Goal: Task Accomplishment & Management: Manage account settings

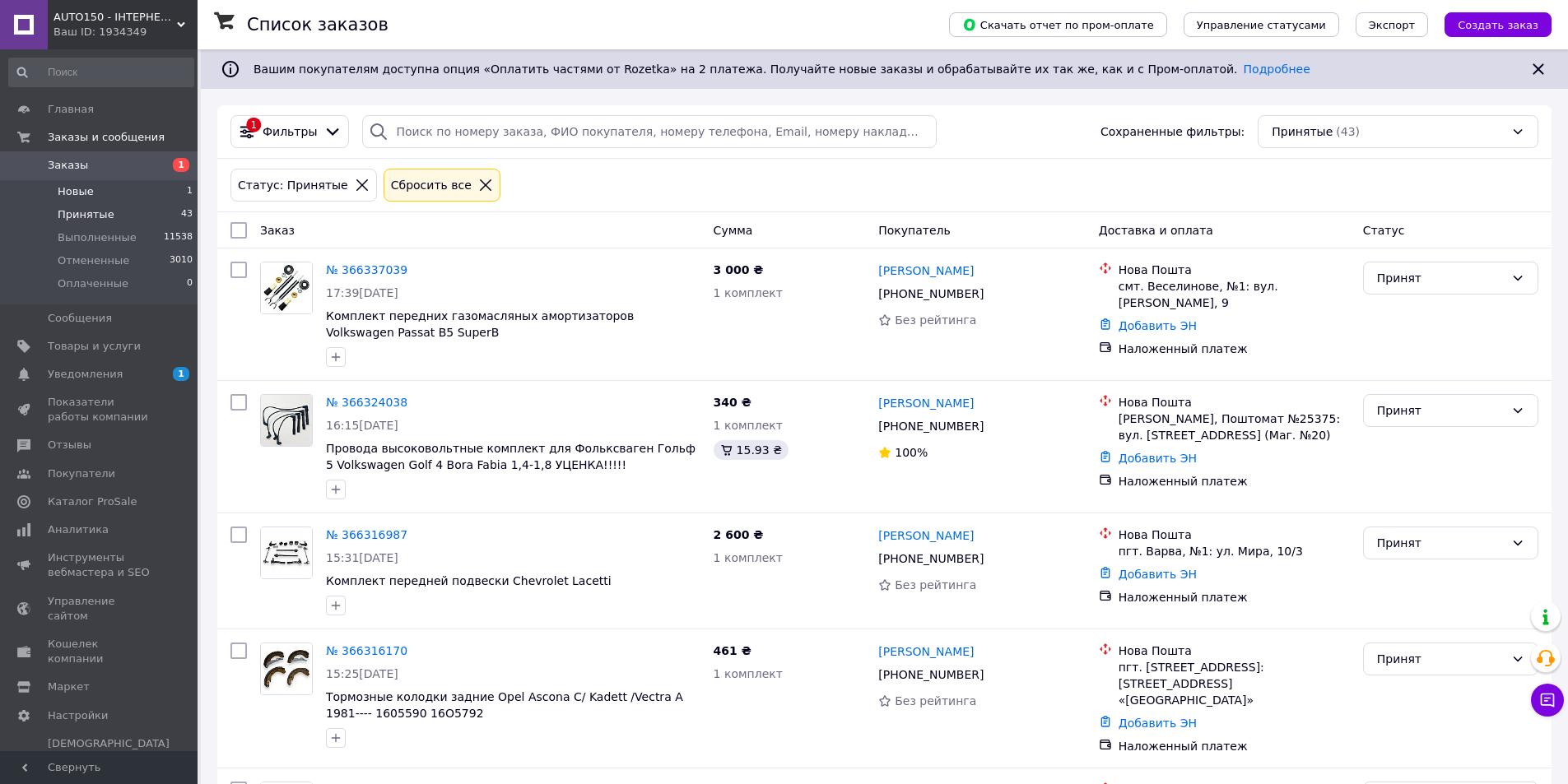
click at [135, 188] on li "Новые 1" at bounding box center [101, 192] width 203 height 23
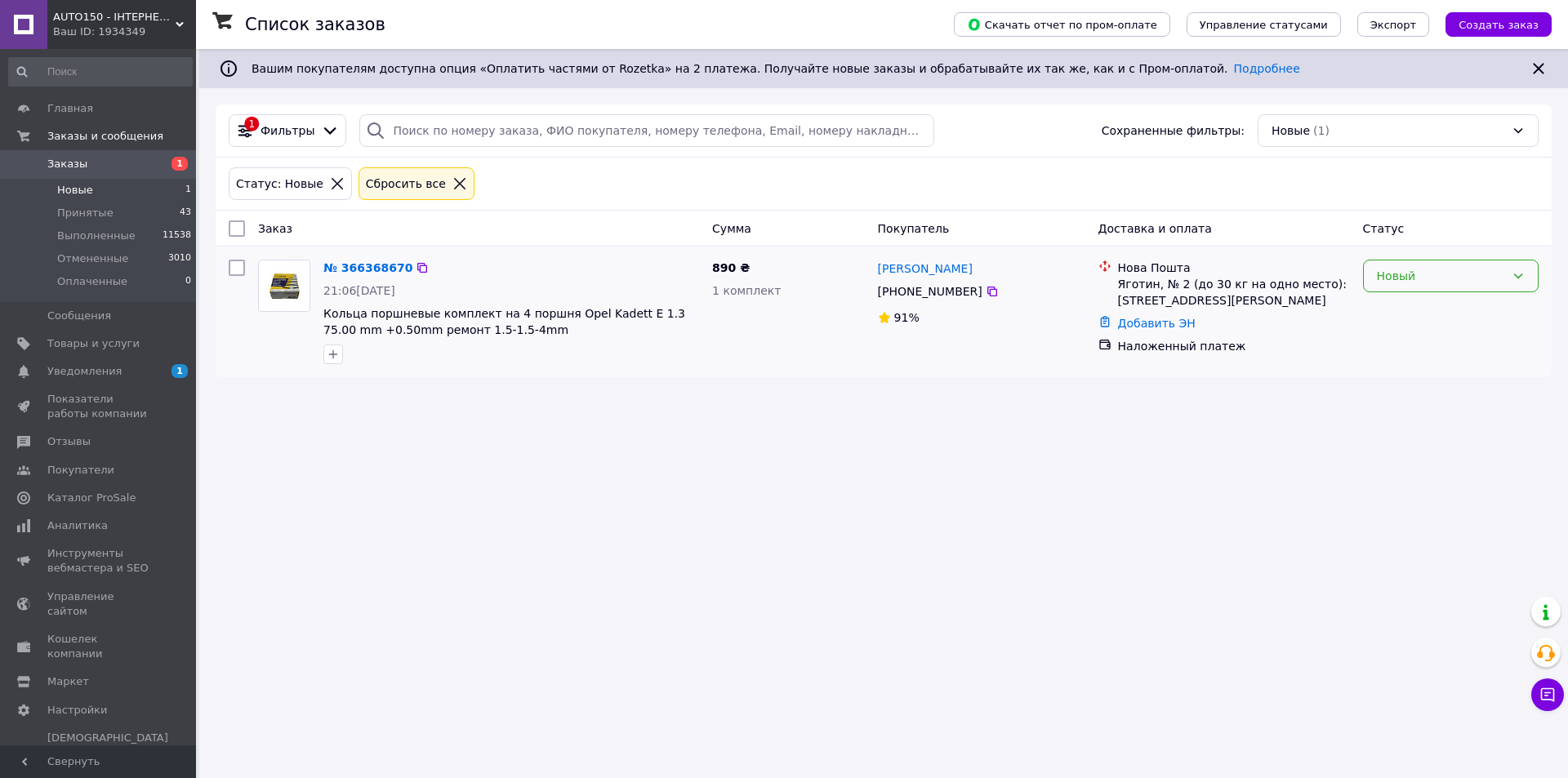
click at [1412, 272] on div "Новый" at bounding box center [1440, 276] width 129 height 18
click at [1398, 317] on li "Принят" at bounding box center [1450, 311] width 174 height 29
click at [134, 214] on li "Принятые 43" at bounding box center [100, 214] width 201 height 23
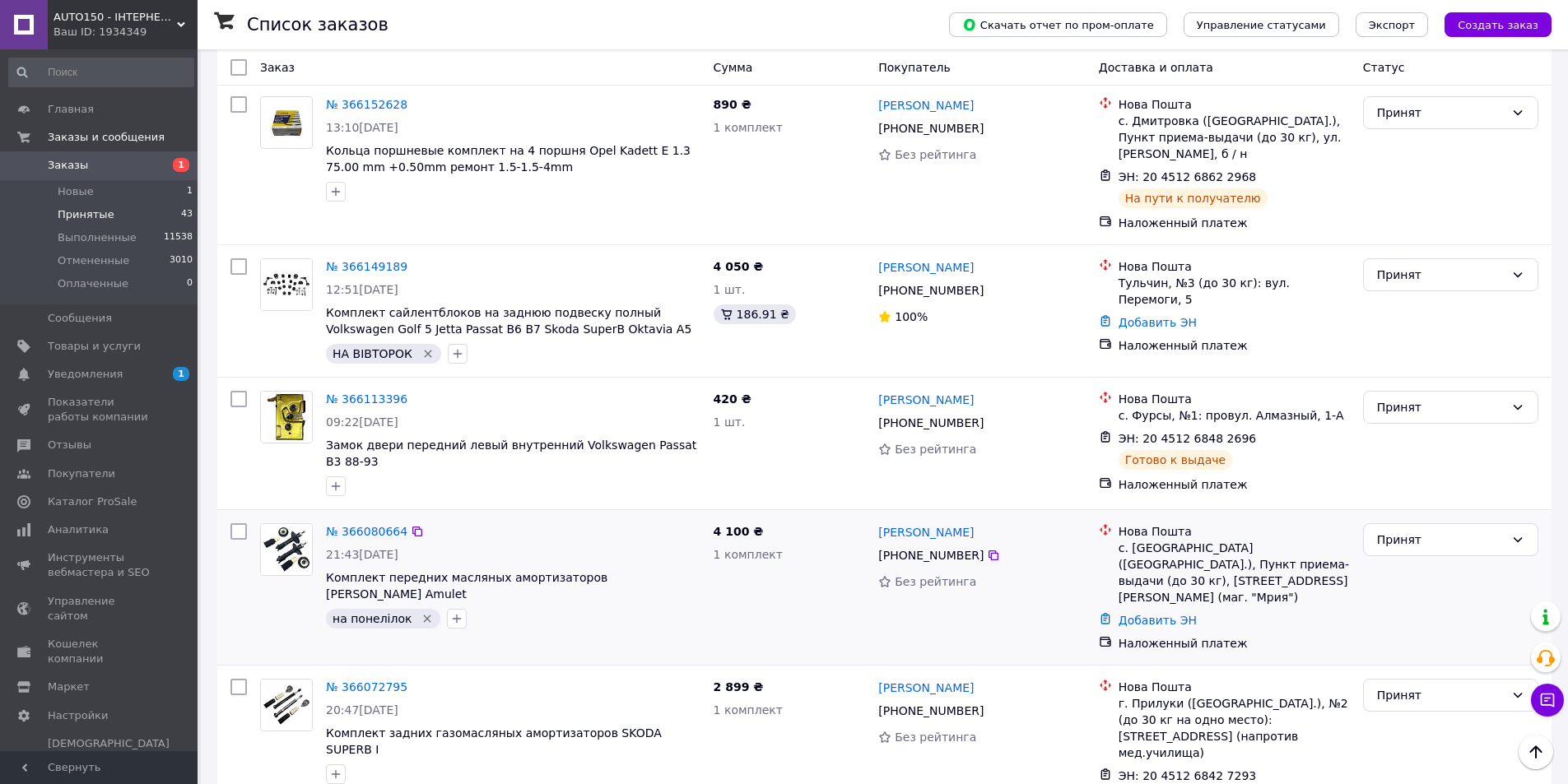
scroll to position [2467, 0]
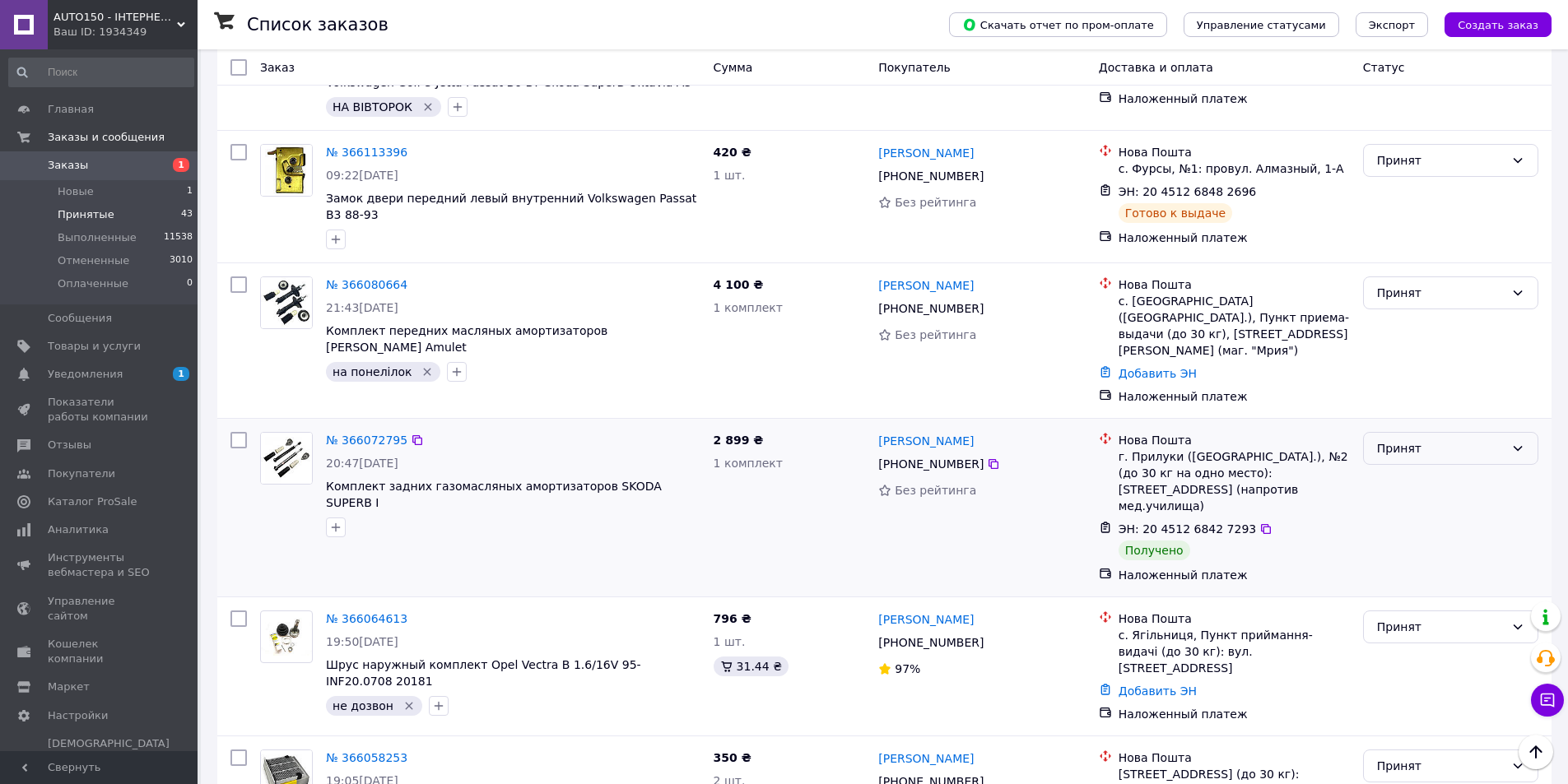
click at [1428, 439] on div "Принят" at bounding box center [1440, 448] width 128 height 18
click at [1424, 371] on li "Выполнен" at bounding box center [1450, 363] width 173 height 29
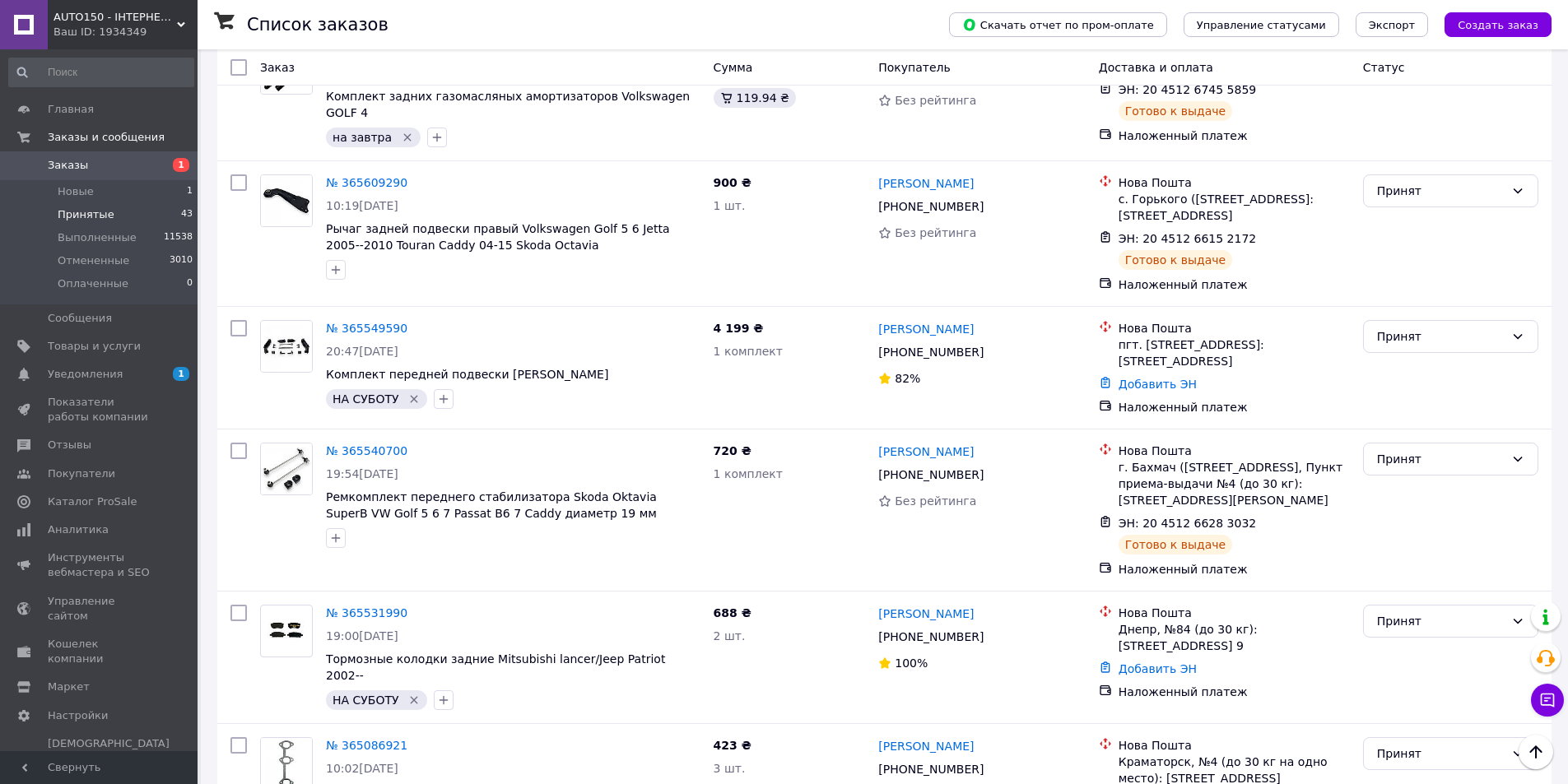
scroll to position [5337, 0]
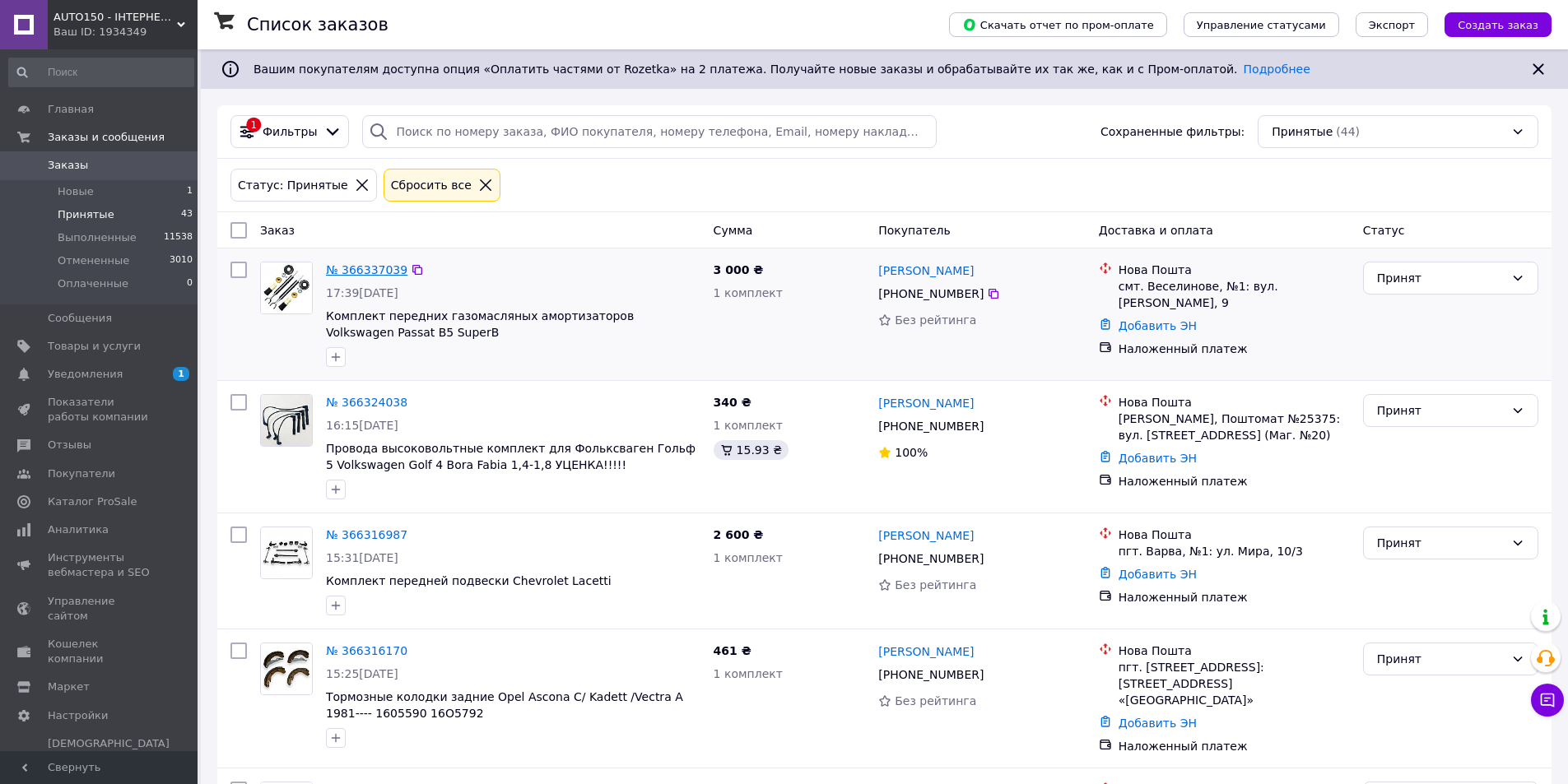
click at [383, 272] on link "№ 366337039" at bounding box center [366, 270] width 81 height 13
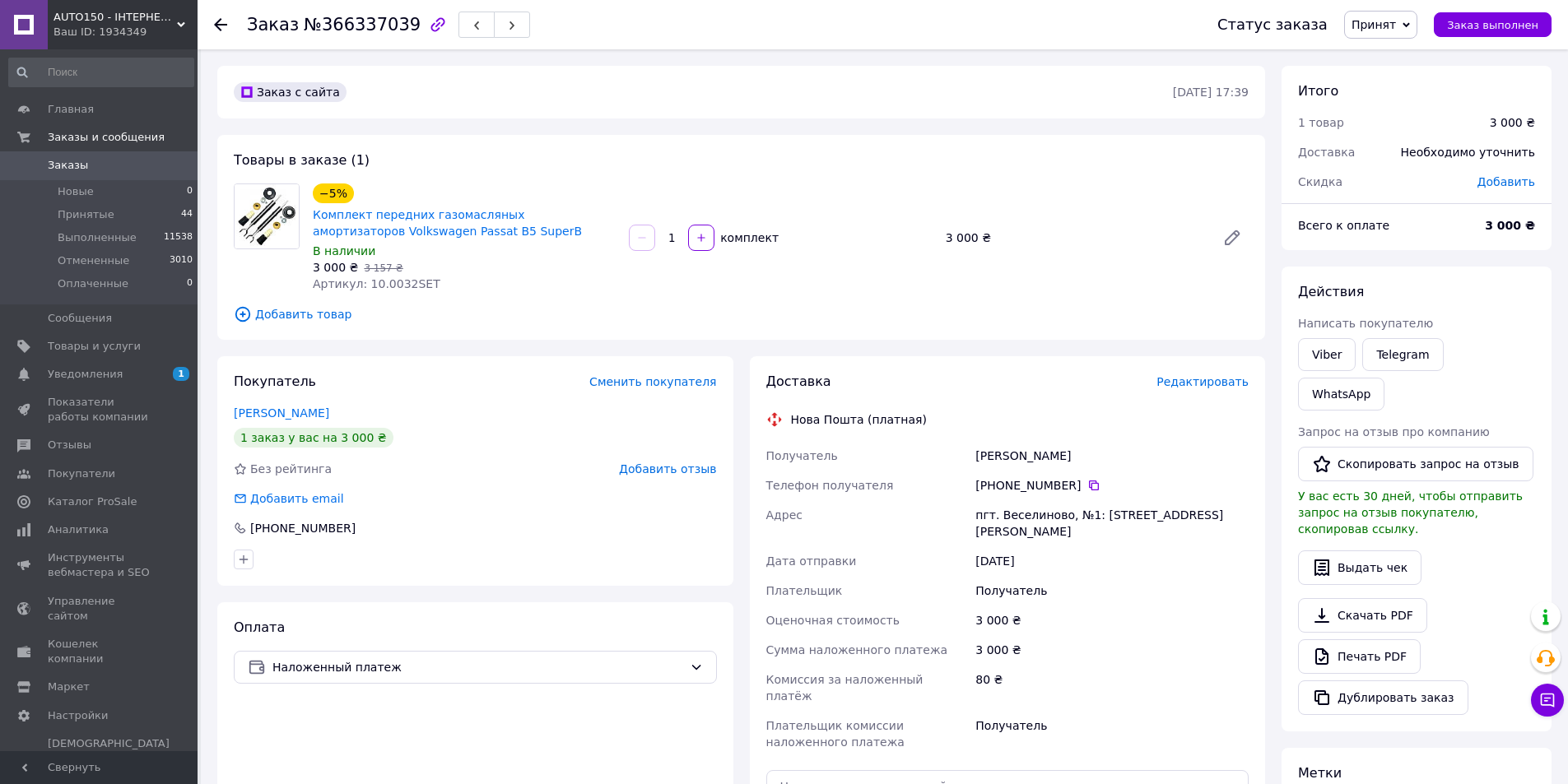
click at [997, 452] on div "[PERSON_NAME]" at bounding box center [1111, 455] width 280 height 29
copy div "[PERSON_NAME]"
click at [1070, 456] on div "[PERSON_NAME]" at bounding box center [1111, 455] width 280 height 29
click at [1070, 455] on div "[PERSON_NAME]" at bounding box center [1111, 455] width 280 height 29
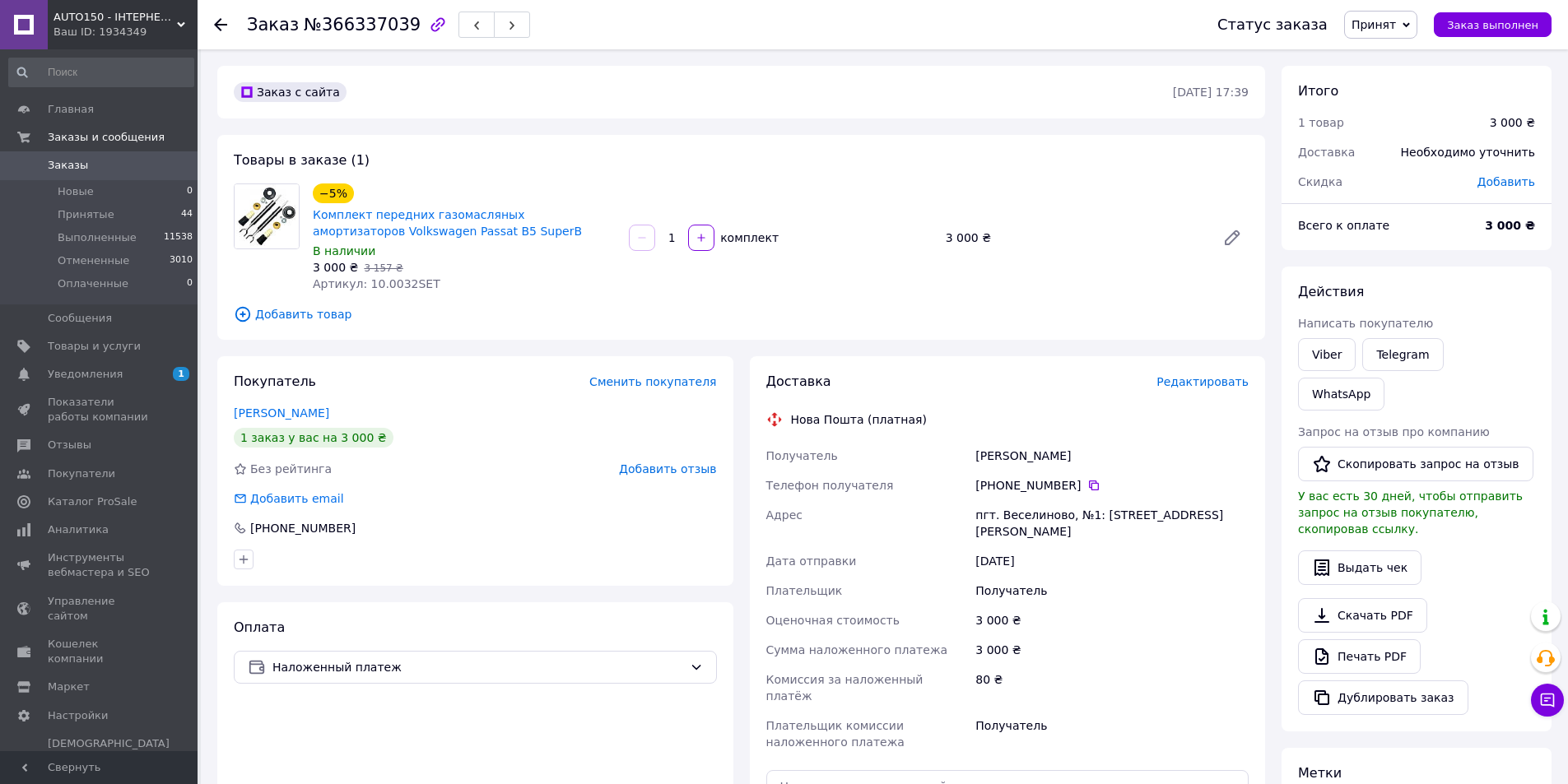
copy div "[PERSON_NAME]"
click at [1089, 482] on icon at bounding box center [1094, 485] width 10 height 10
drag, startPoint x: 402, startPoint y: 282, endPoint x: 364, endPoint y: 287, distance: 38.3
click at [364, 287] on span "Артикул: 10.0032SET" at bounding box center [376, 283] width 128 height 13
copy span "10.0032"
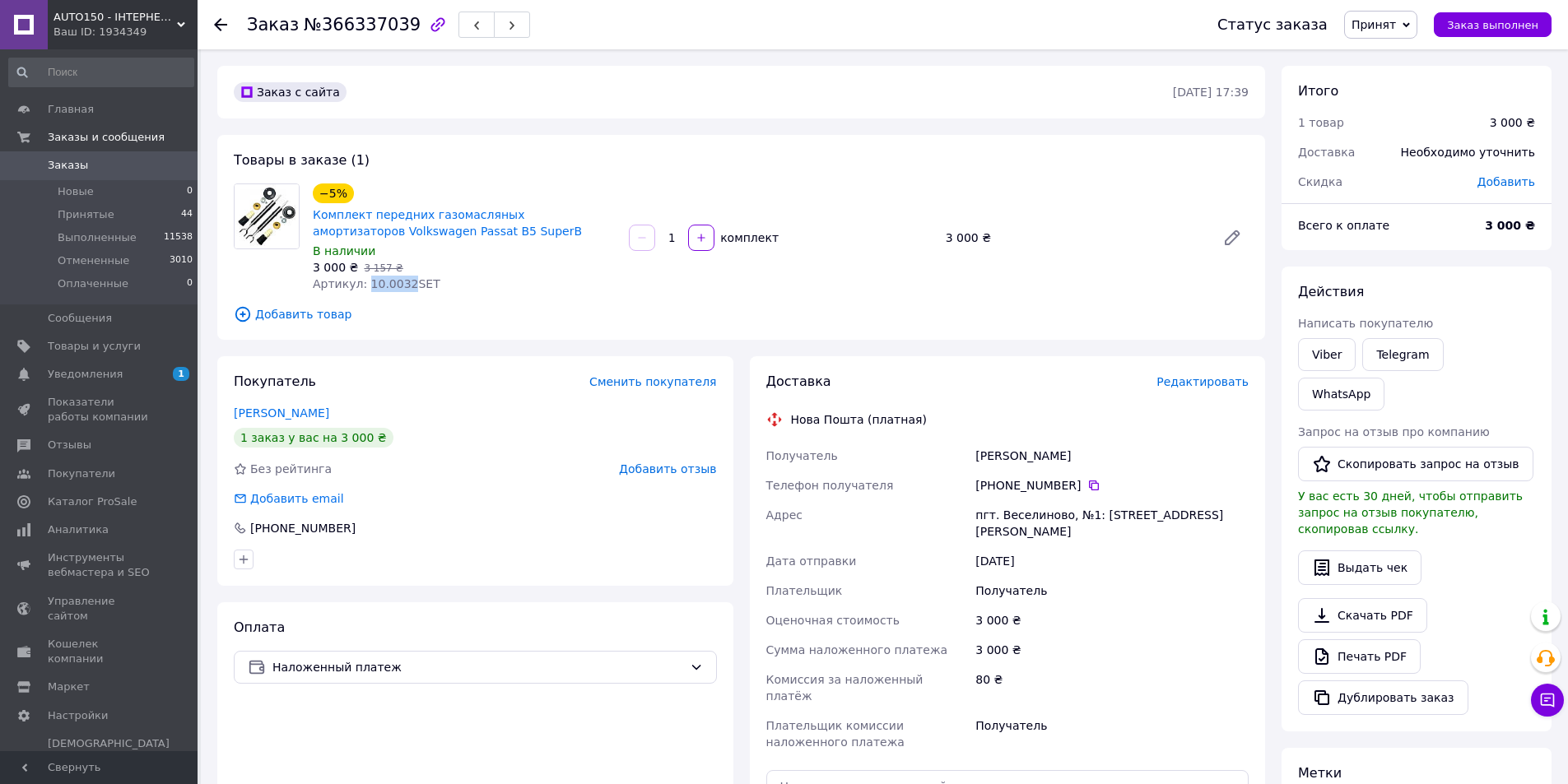
scroll to position [82, 0]
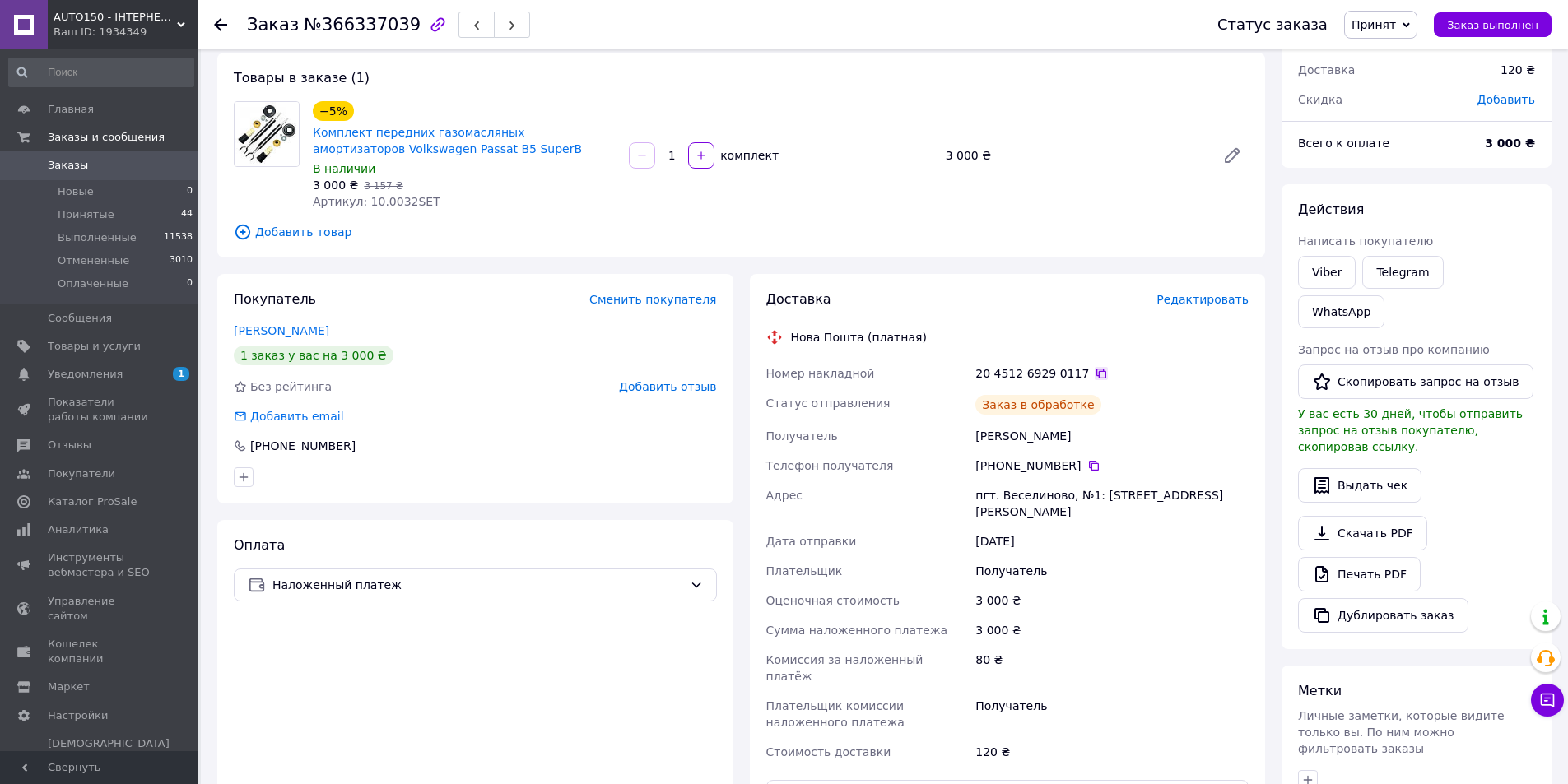
click at [1094, 371] on icon at bounding box center [1101, 373] width 13 height 13
click at [118, 204] on li "Принятые 44" at bounding box center [101, 215] width 203 height 23
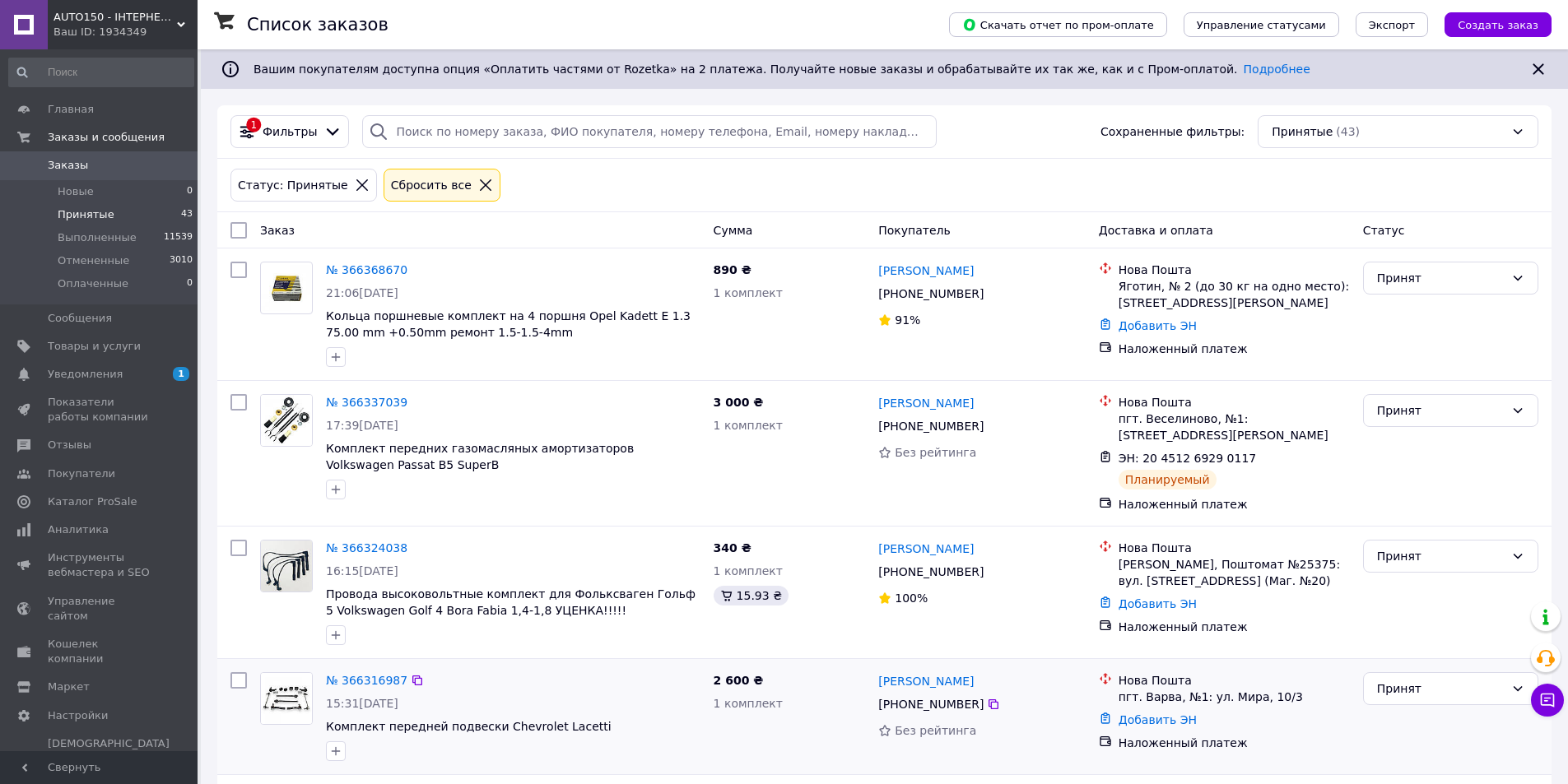
scroll to position [164, 0]
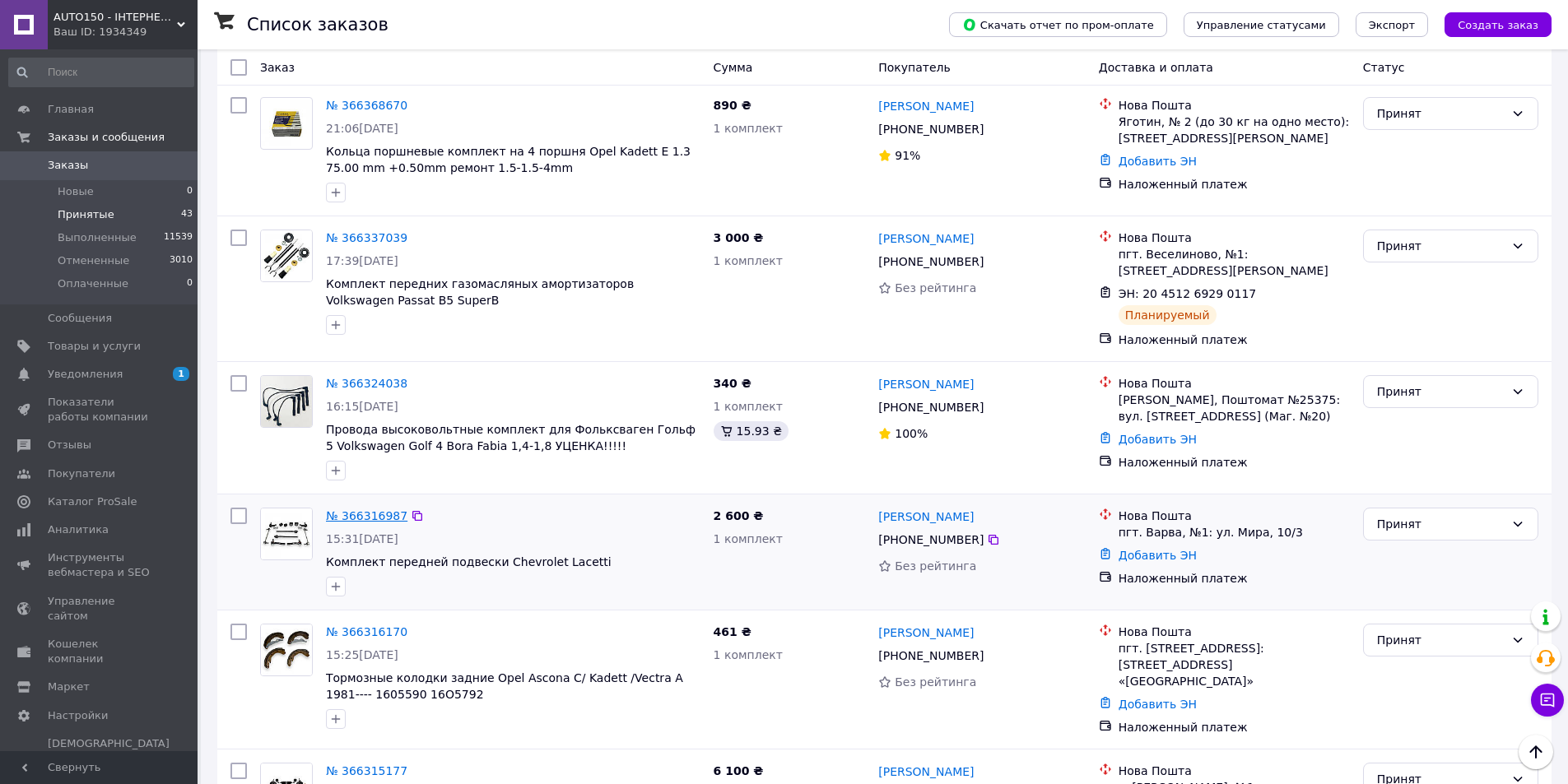
click at [359, 509] on link "№ 366316987" at bounding box center [366, 515] width 81 height 13
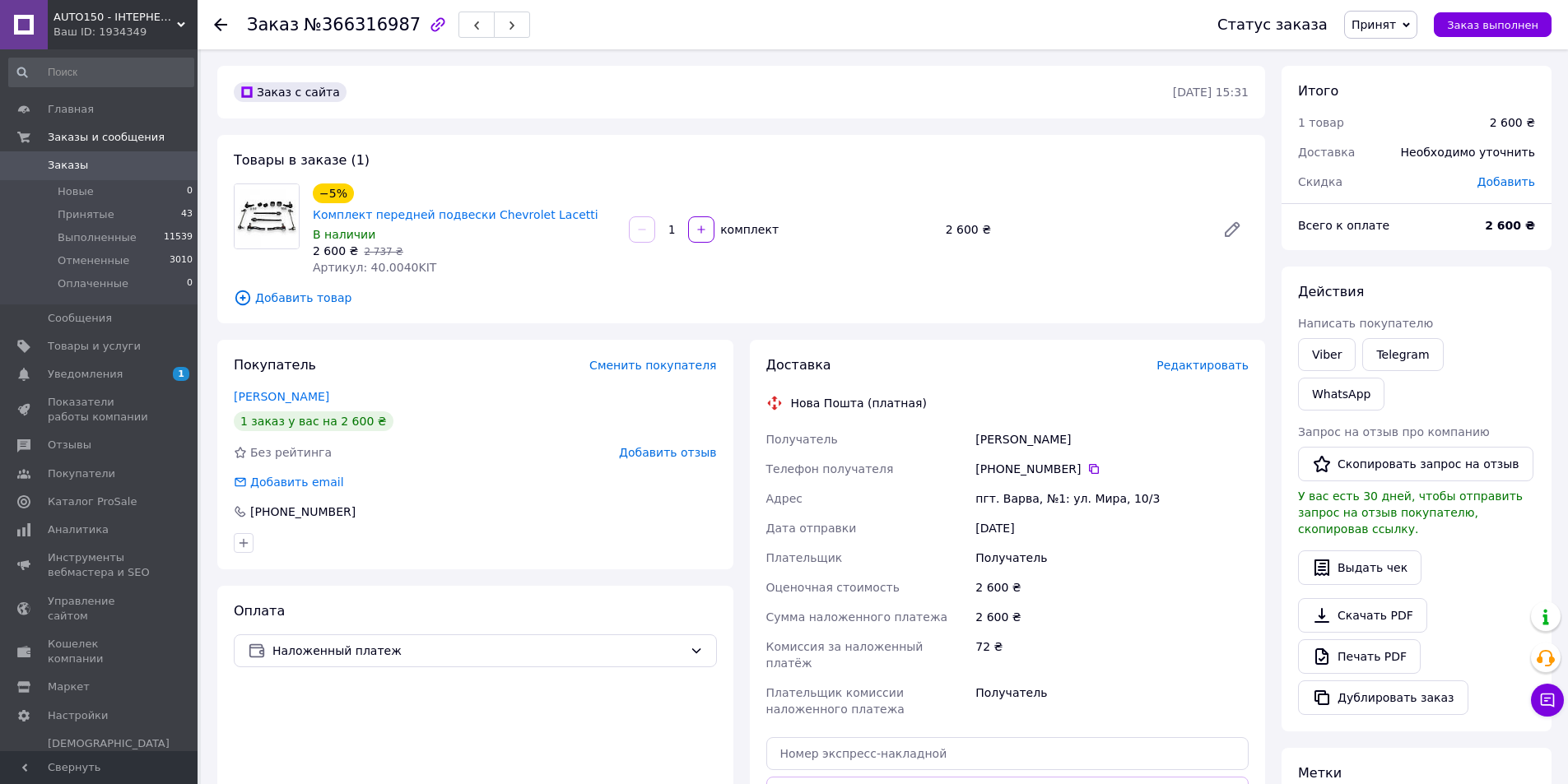
click at [1002, 424] on div "[PERSON_NAME]" at bounding box center [1111, 438] width 280 height 29
copy div "Соловей"
click at [1052, 424] on div "[PERSON_NAME]" at bounding box center [1111, 438] width 280 height 29
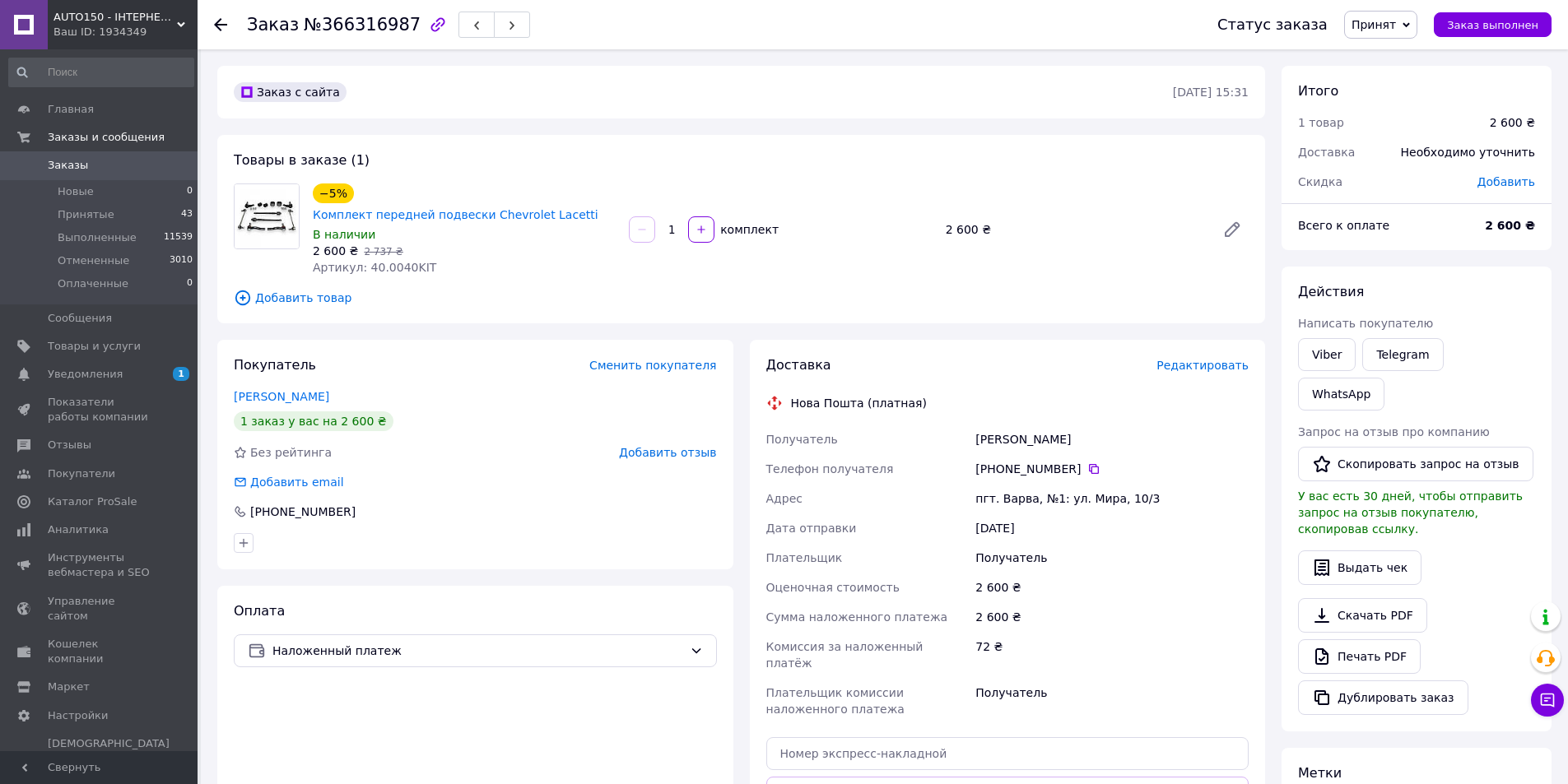
copy div "Руслан"
click at [1089, 463] on icon at bounding box center [1094, 469] width 13 height 13
click at [391, 261] on span "Артикул: 40.0040KIT" at bounding box center [374, 267] width 123 height 13
copy span "40.0040KIT"
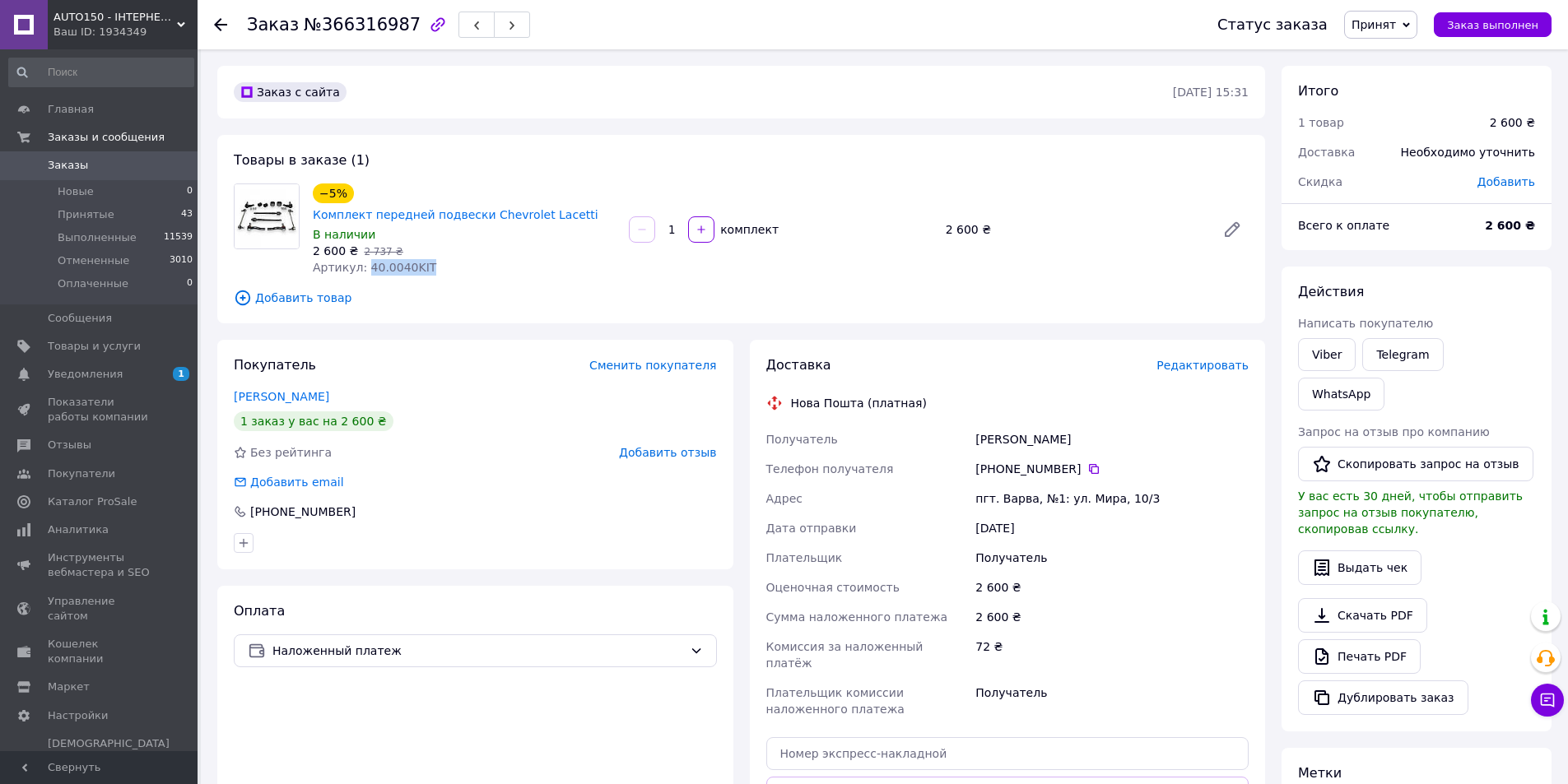
scroll to position [164, 0]
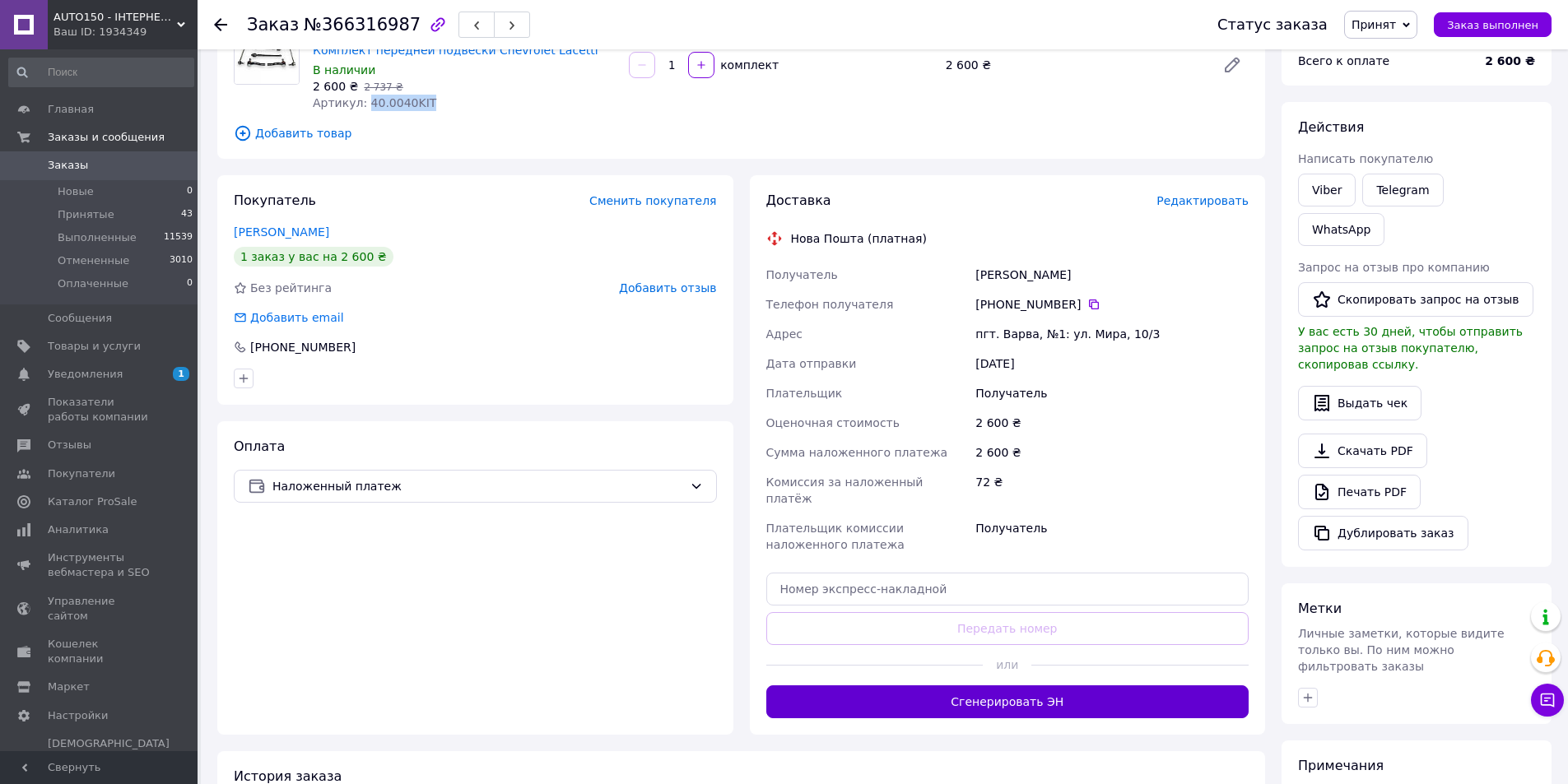
click at [1008, 685] on button "Сгенерировать ЭН" at bounding box center [1008, 701] width 483 height 33
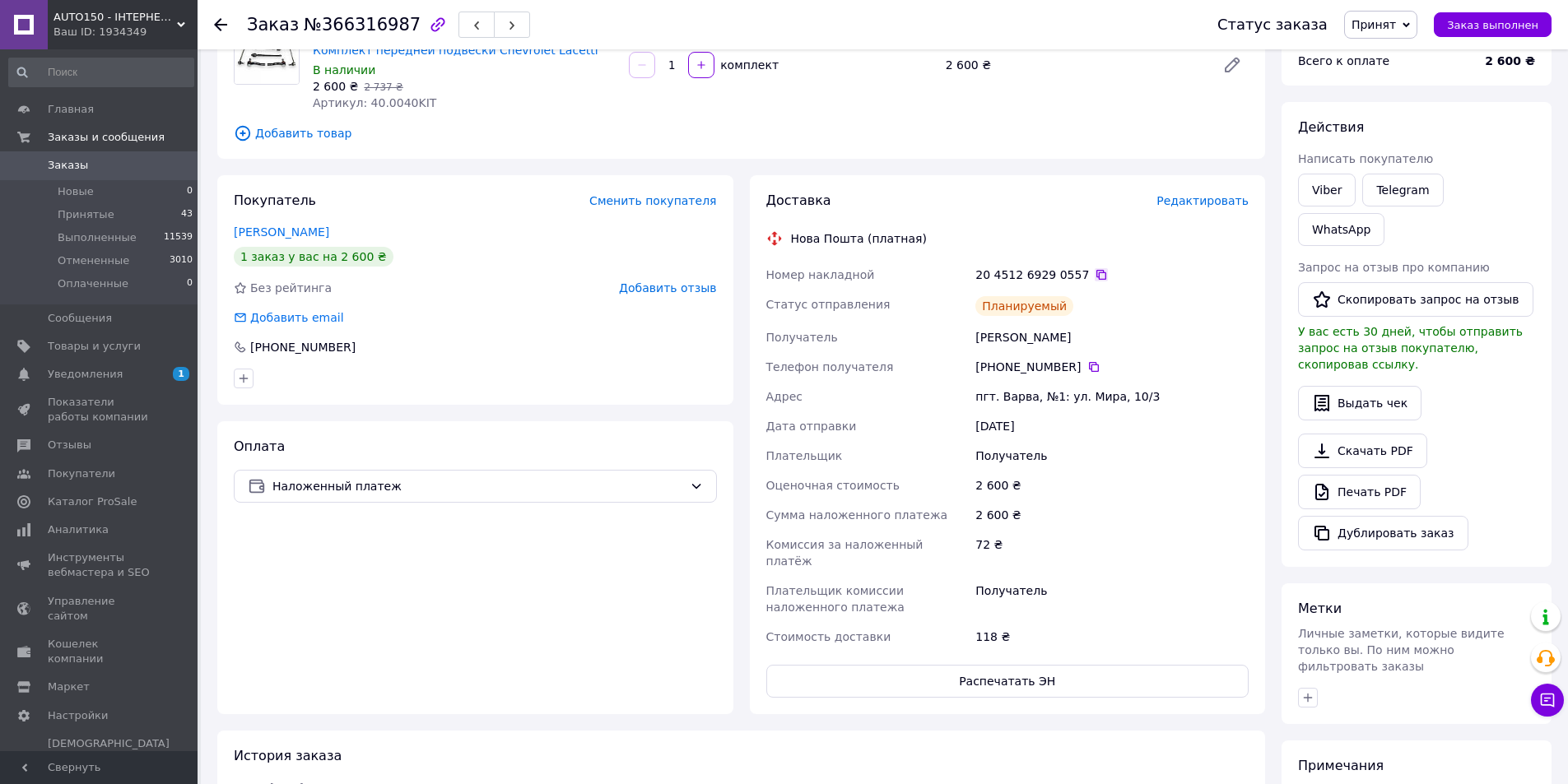
click at [1096, 270] on icon at bounding box center [1101, 274] width 10 height 10
click at [109, 215] on li "Принятые 43" at bounding box center [101, 215] width 203 height 23
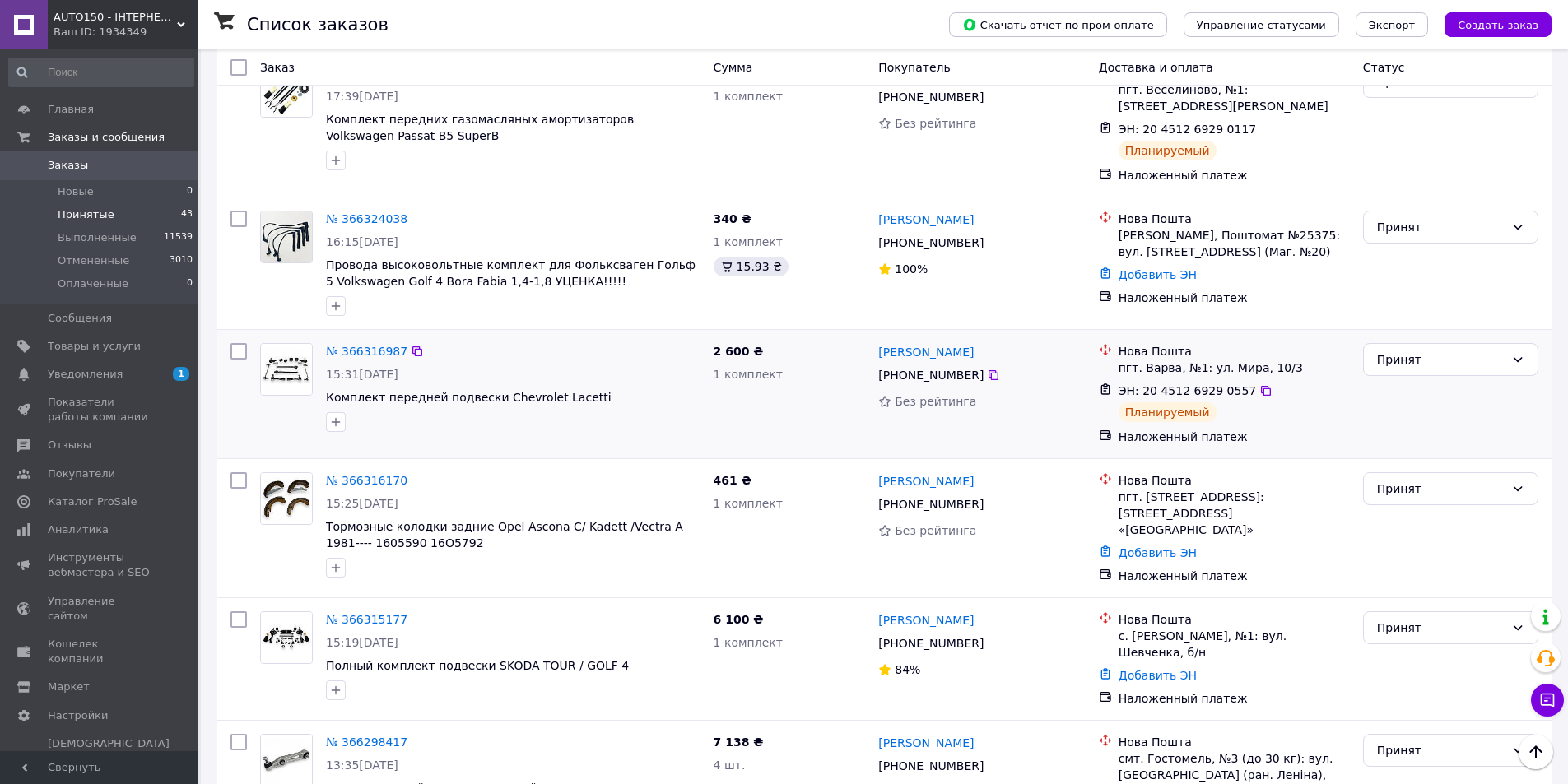
scroll to position [494, 0]
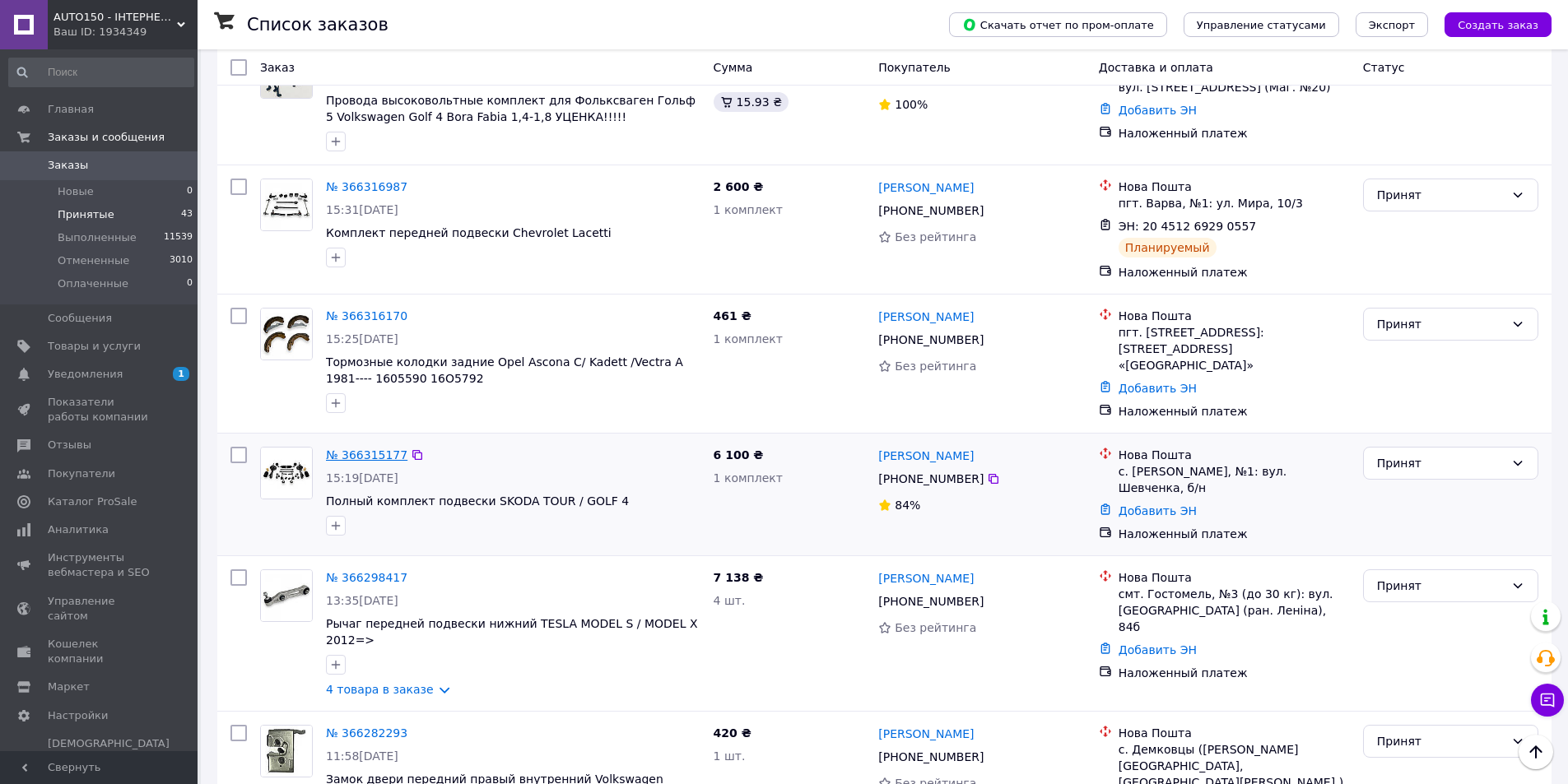
click at [363, 448] on link "№ 366315177" at bounding box center [366, 455] width 81 height 13
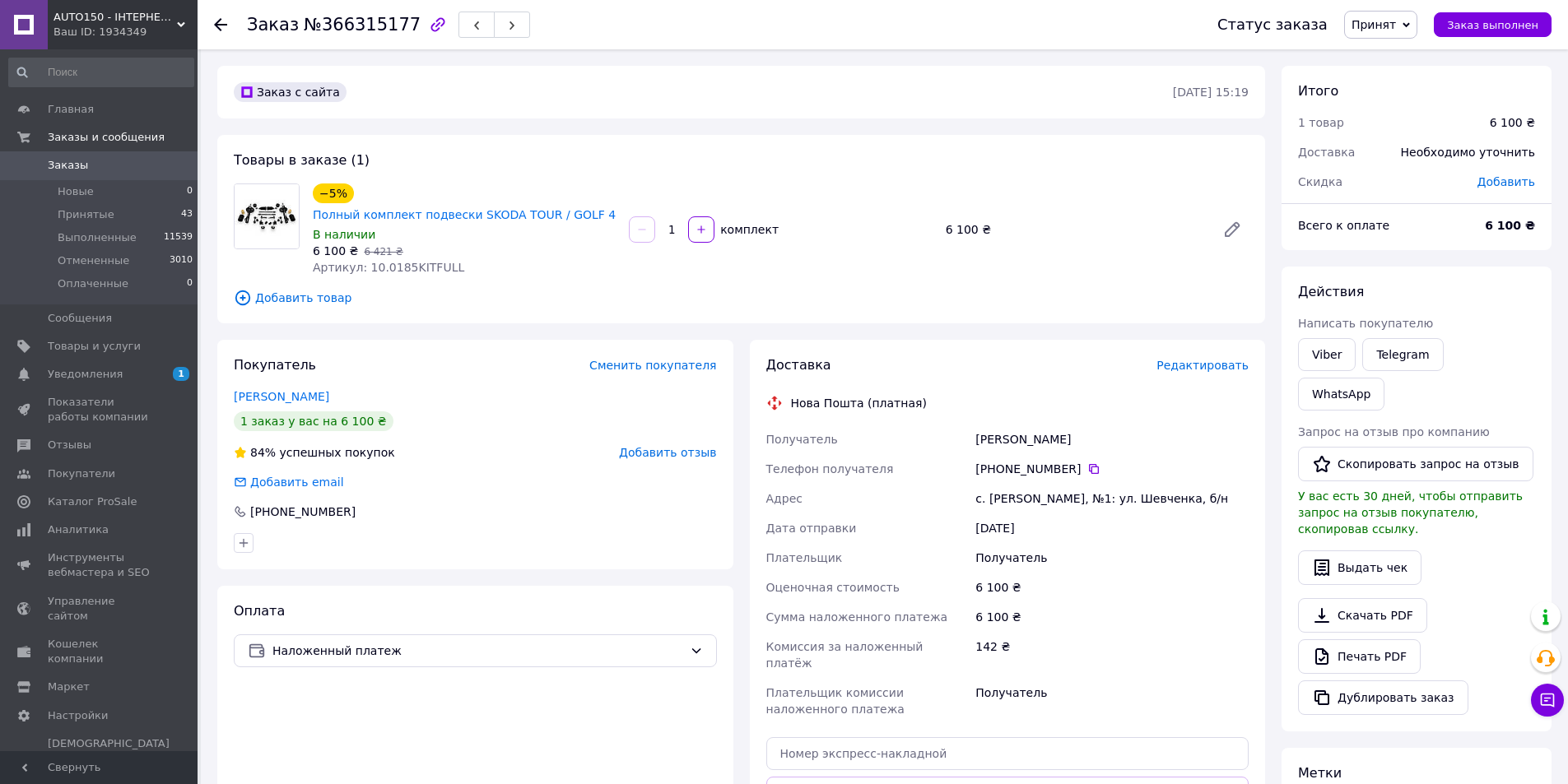
click at [986, 442] on div "[PERSON_NAME]" at bounding box center [1111, 438] width 280 height 29
copy div "Червак"
click at [1031, 439] on div "[PERSON_NAME]" at bounding box center [1111, 438] width 280 height 29
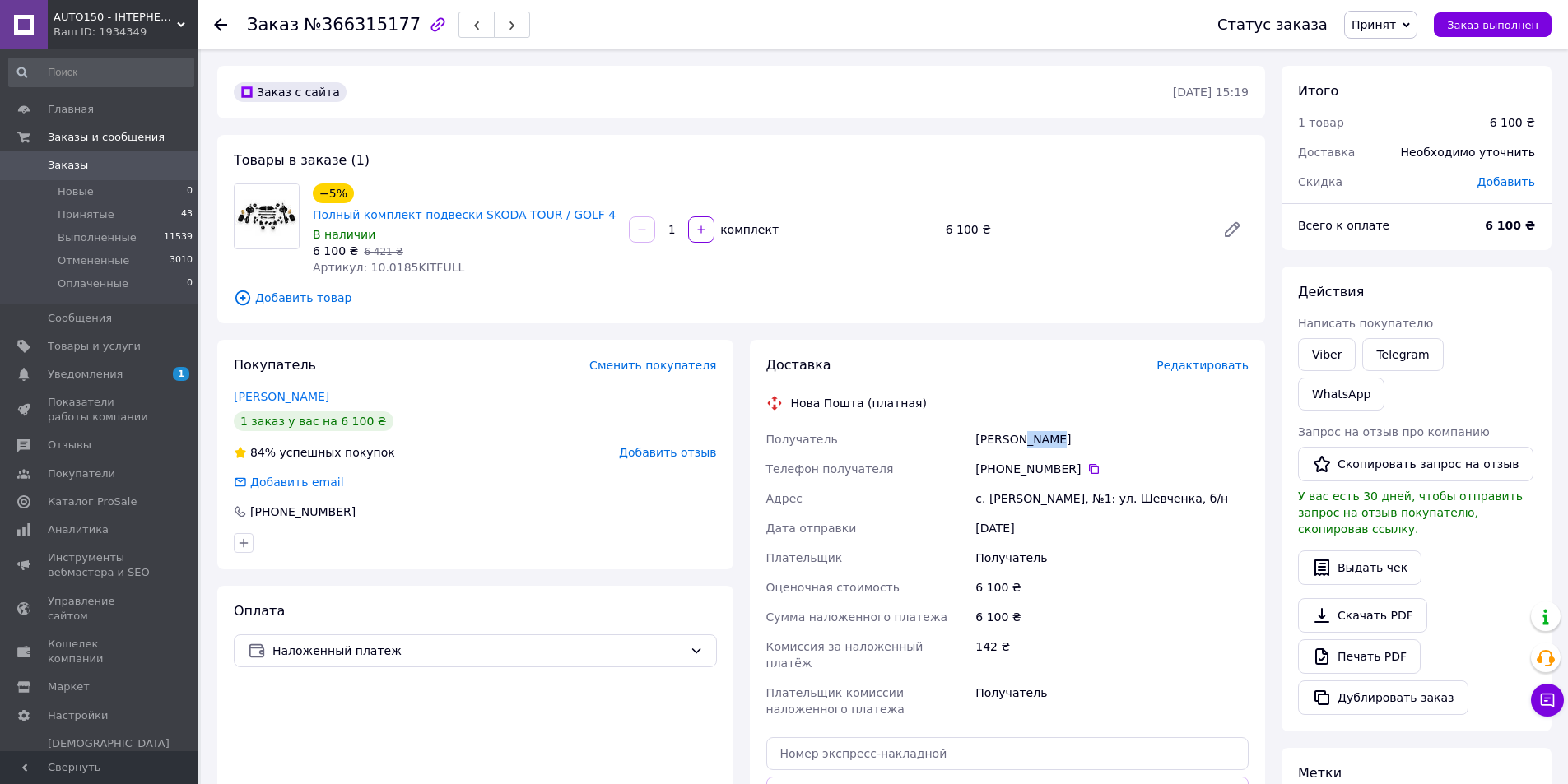
copy div "Олена"
click at [1087, 463] on icon at bounding box center [1094, 469] width 13 height 13
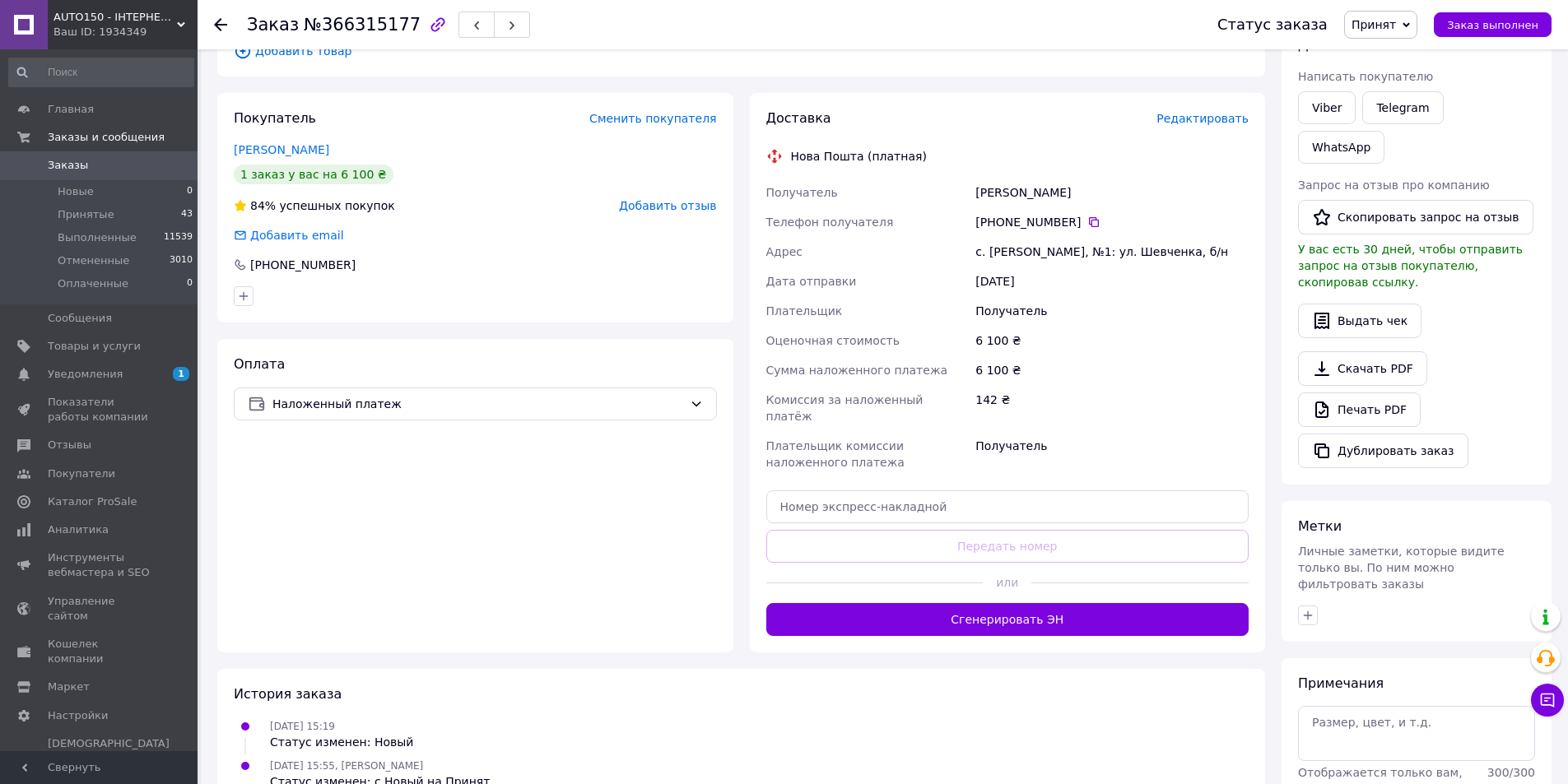
drag, startPoint x: 1084, startPoint y: 602, endPoint x: 1093, endPoint y: 598, distance: 9.8
click at [1084, 603] on button "Сгенерировать ЭН" at bounding box center [1008, 619] width 483 height 33
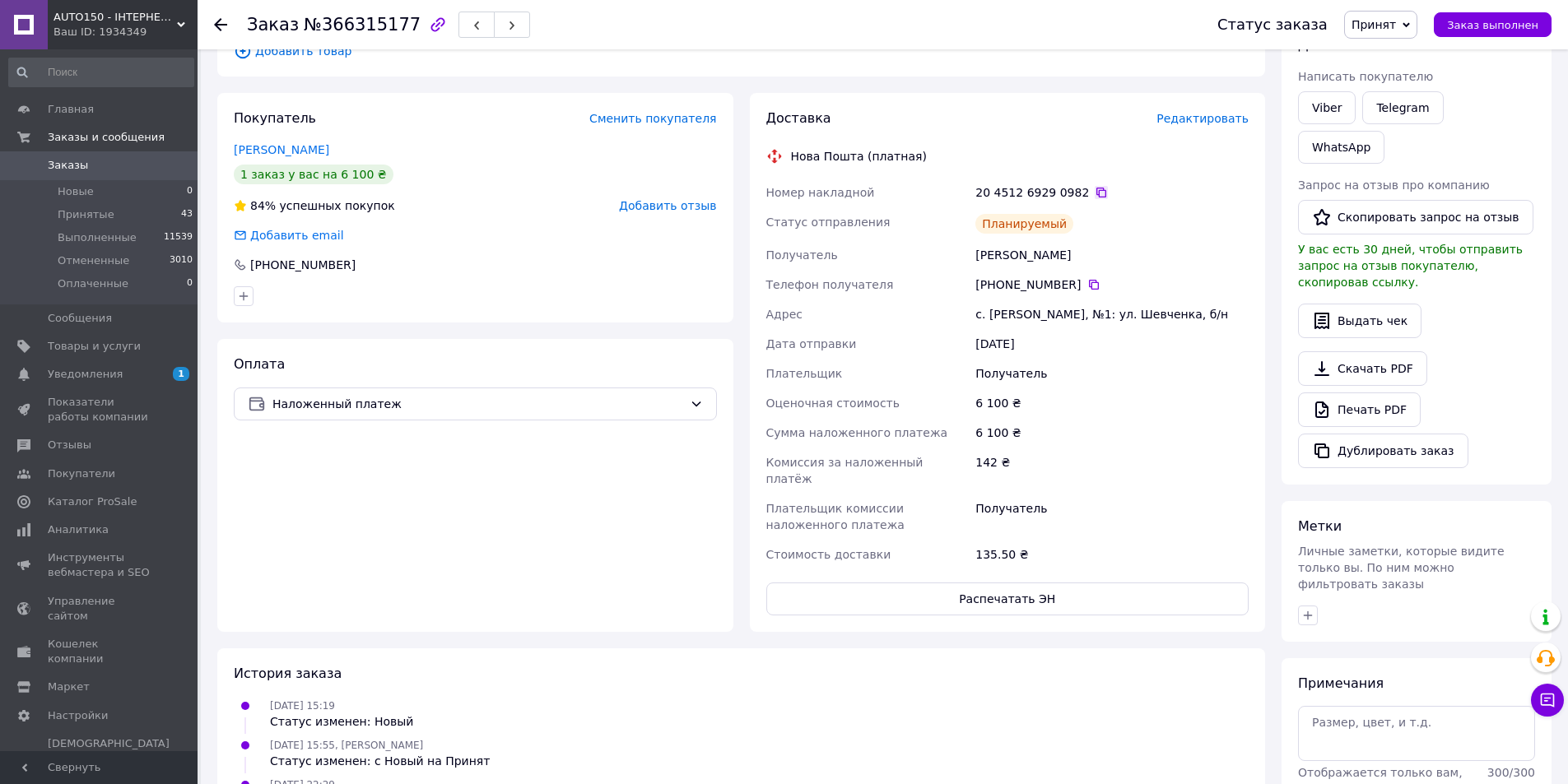
click at [1094, 196] on icon at bounding box center [1101, 192] width 13 height 13
click at [108, 211] on li "Принятые 43" at bounding box center [101, 215] width 203 height 23
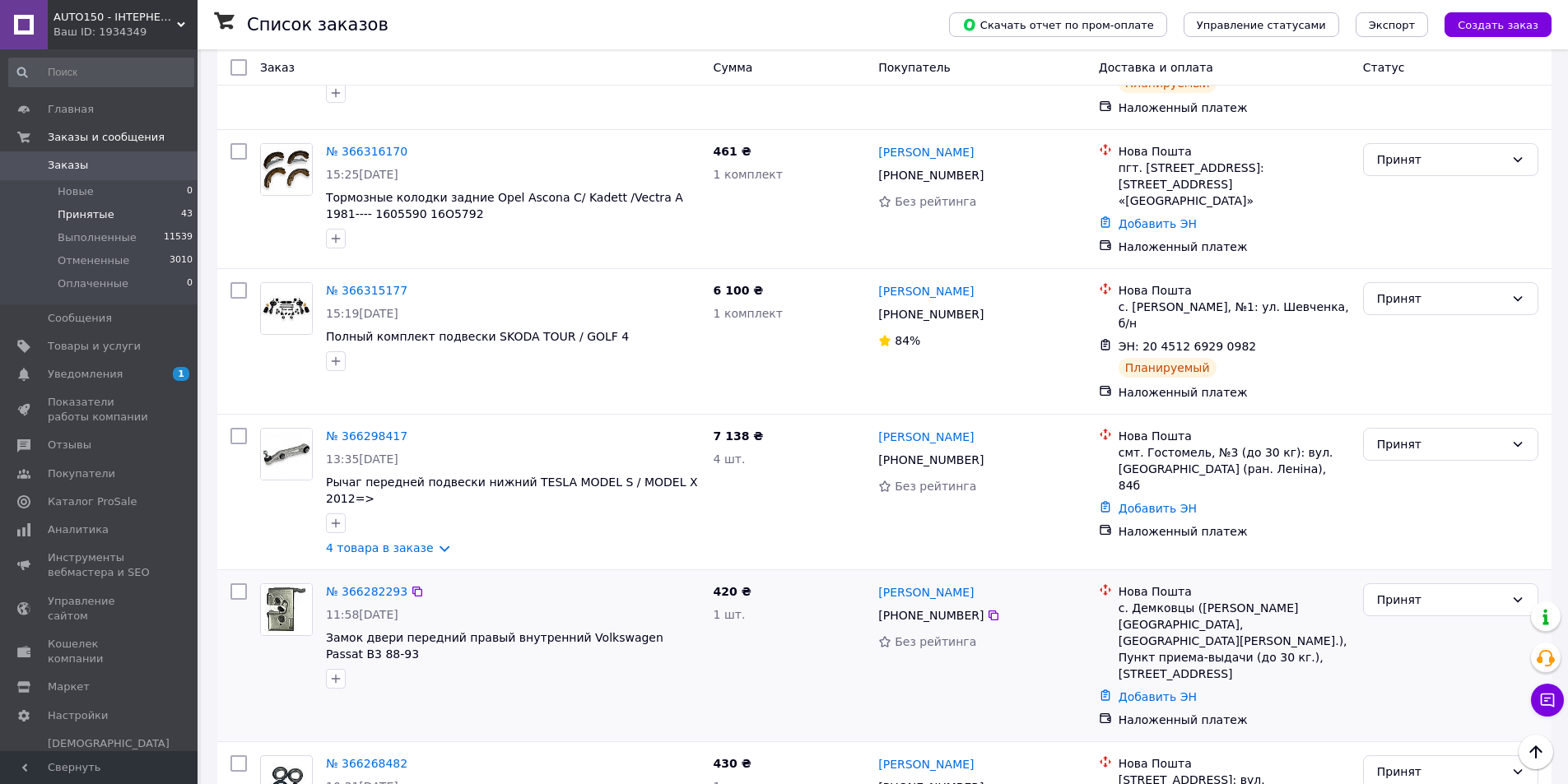
scroll to position [822, 0]
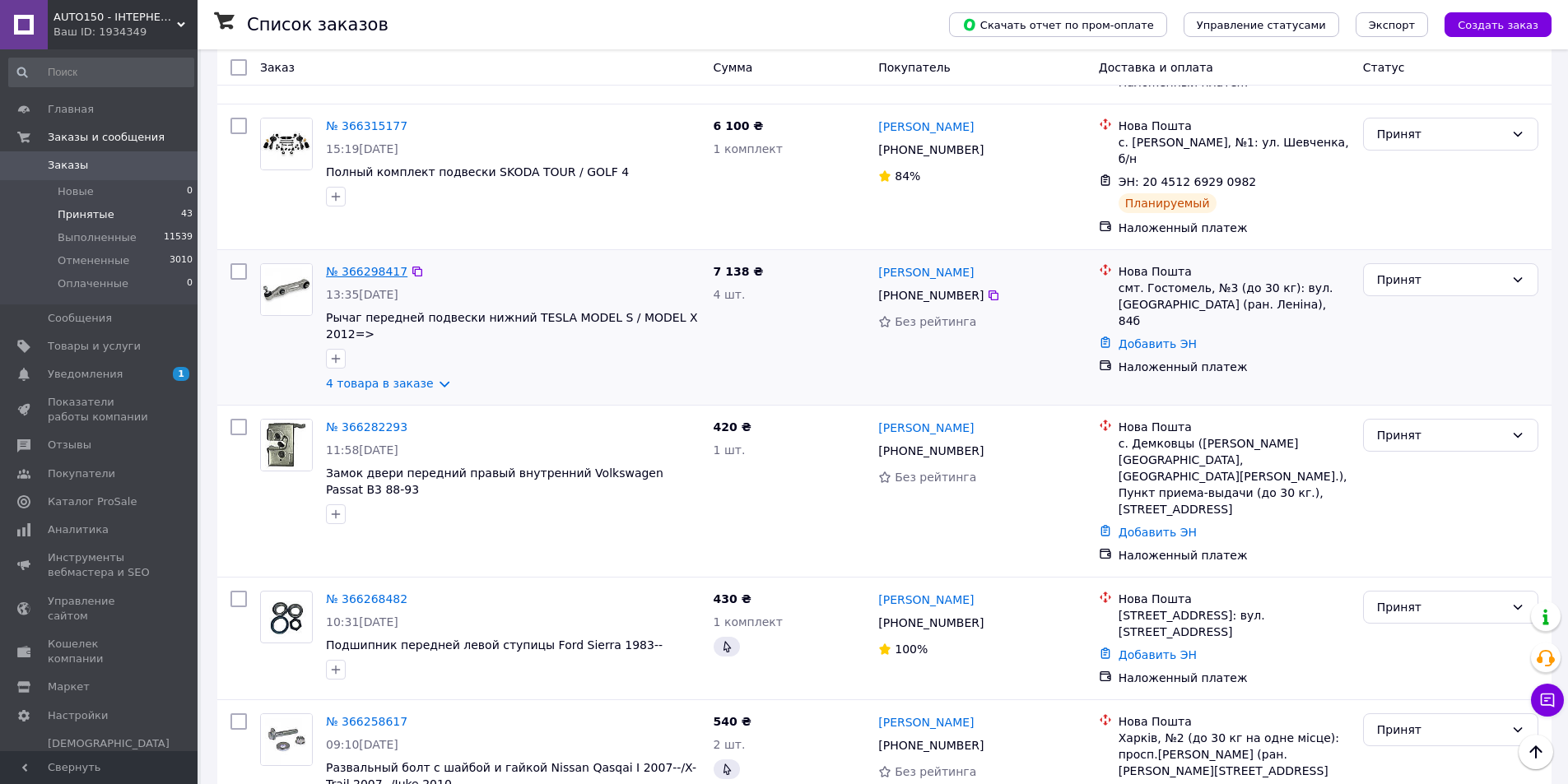
click at [373, 265] on link "№ 366298417" at bounding box center [366, 271] width 81 height 13
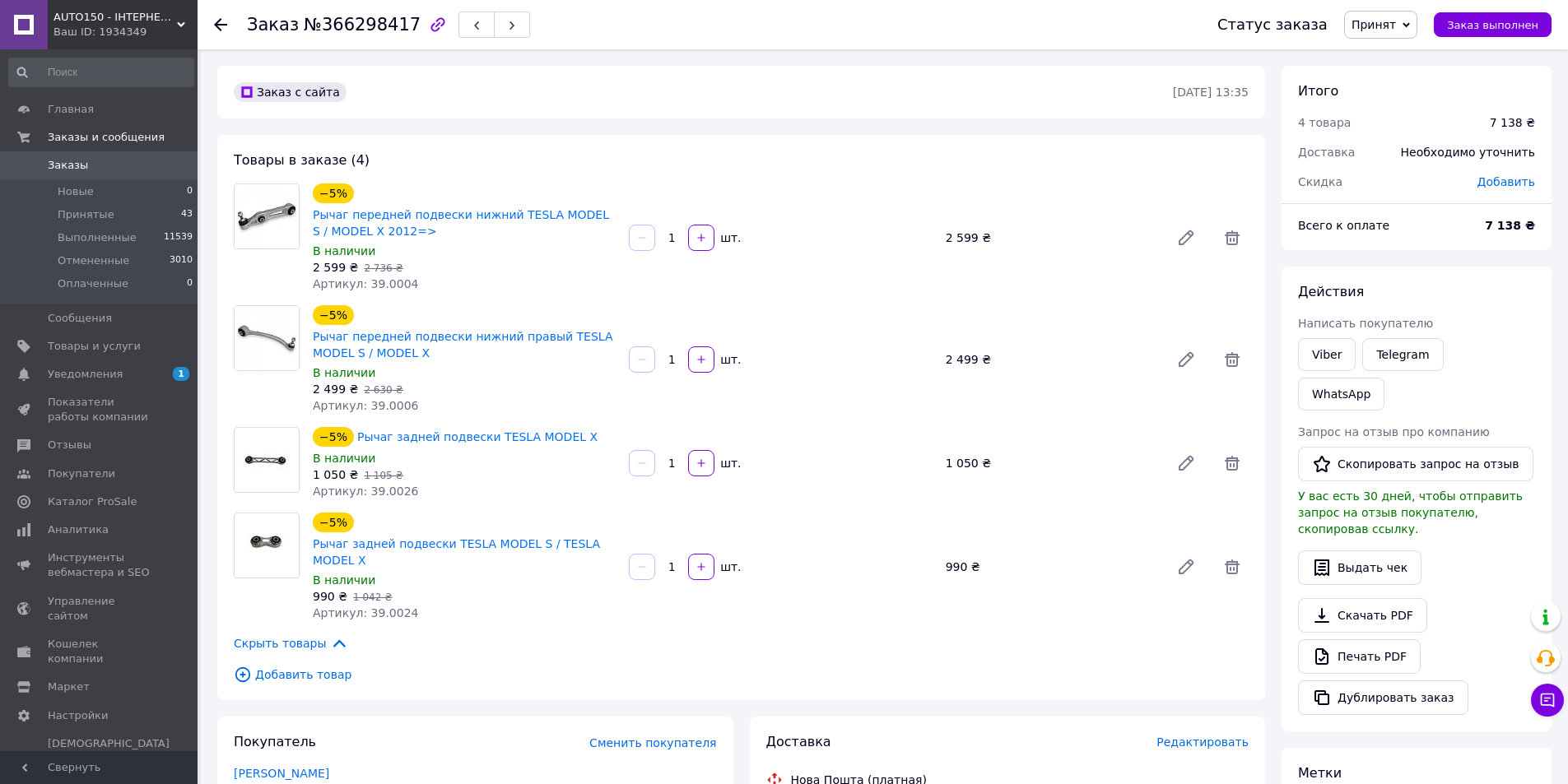
scroll to position [246, 0]
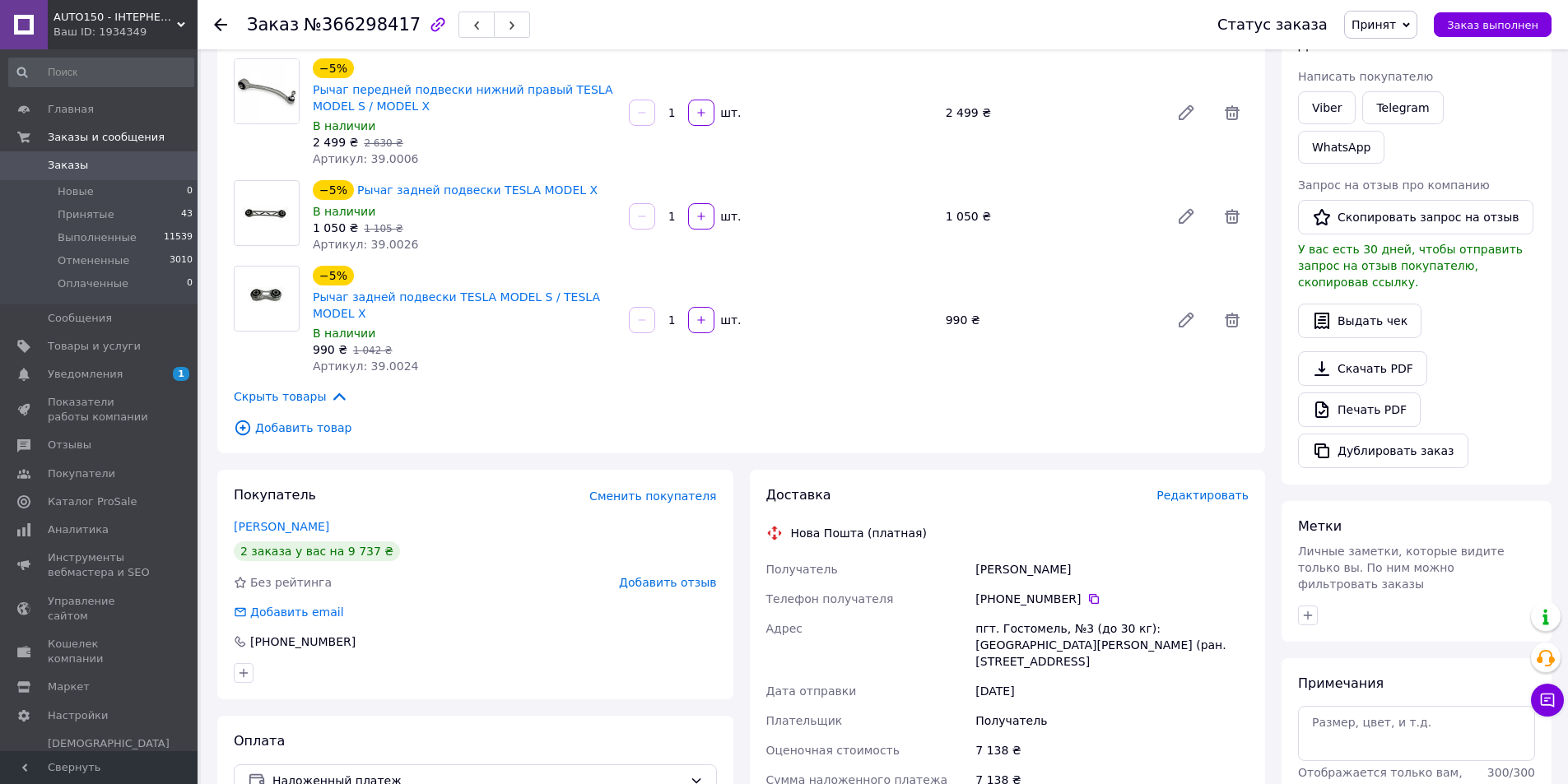
click at [1004, 555] on div "[PERSON_NAME]" at bounding box center [1111, 569] width 280 height 29
copy div "[PERSON_NAME]"
click at [1044, 555] on div "[PERSON_NAME]" at bounding box center [1111, 569] width 280 height 29
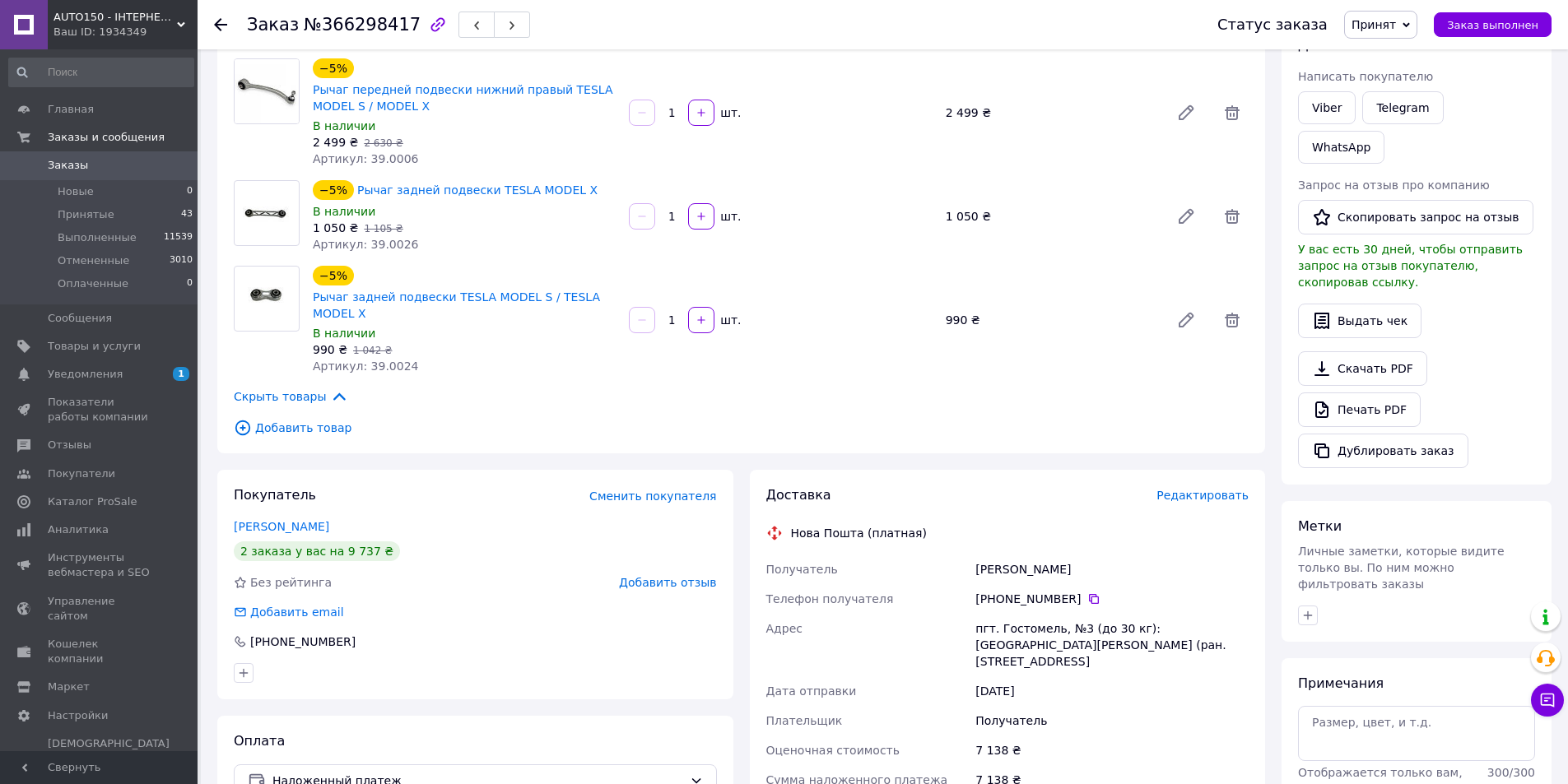
copy div "[PERSON_NAME]"
click at [1087, 592] on icon at bounding box center [1094, 598] width 13 height 13
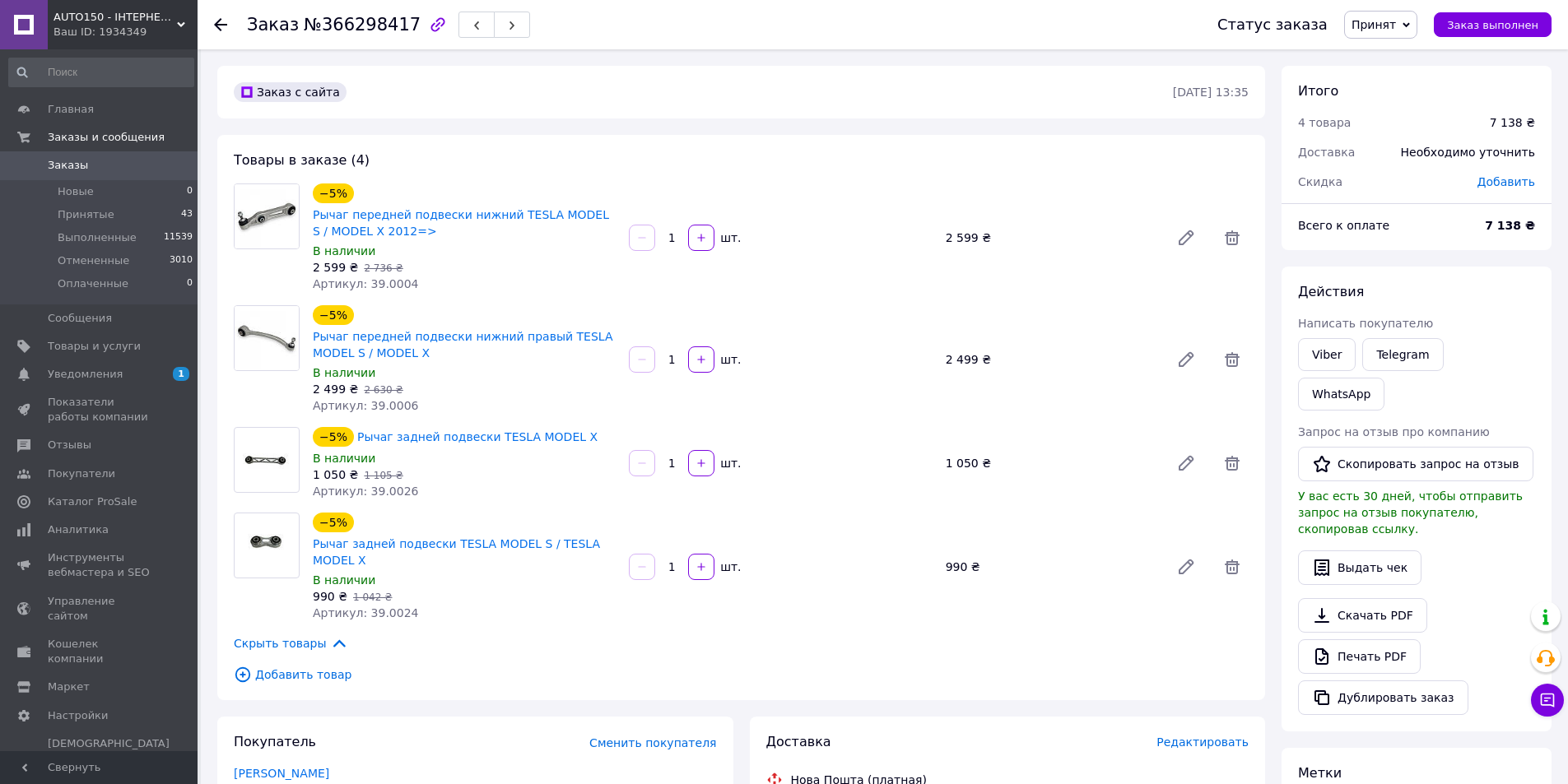
click at [377, 289] on span "Артикул: 39.0004" at bounding box center [365, 283] width 105 height 13
click at [382, 411] on span "Артикул: 39.0006" at bounding box center [365, 405] width 105 height 13
click at [381, 492] on span "Артикул: 39.0026" at bounding box center [365, 491] width 105 height 13
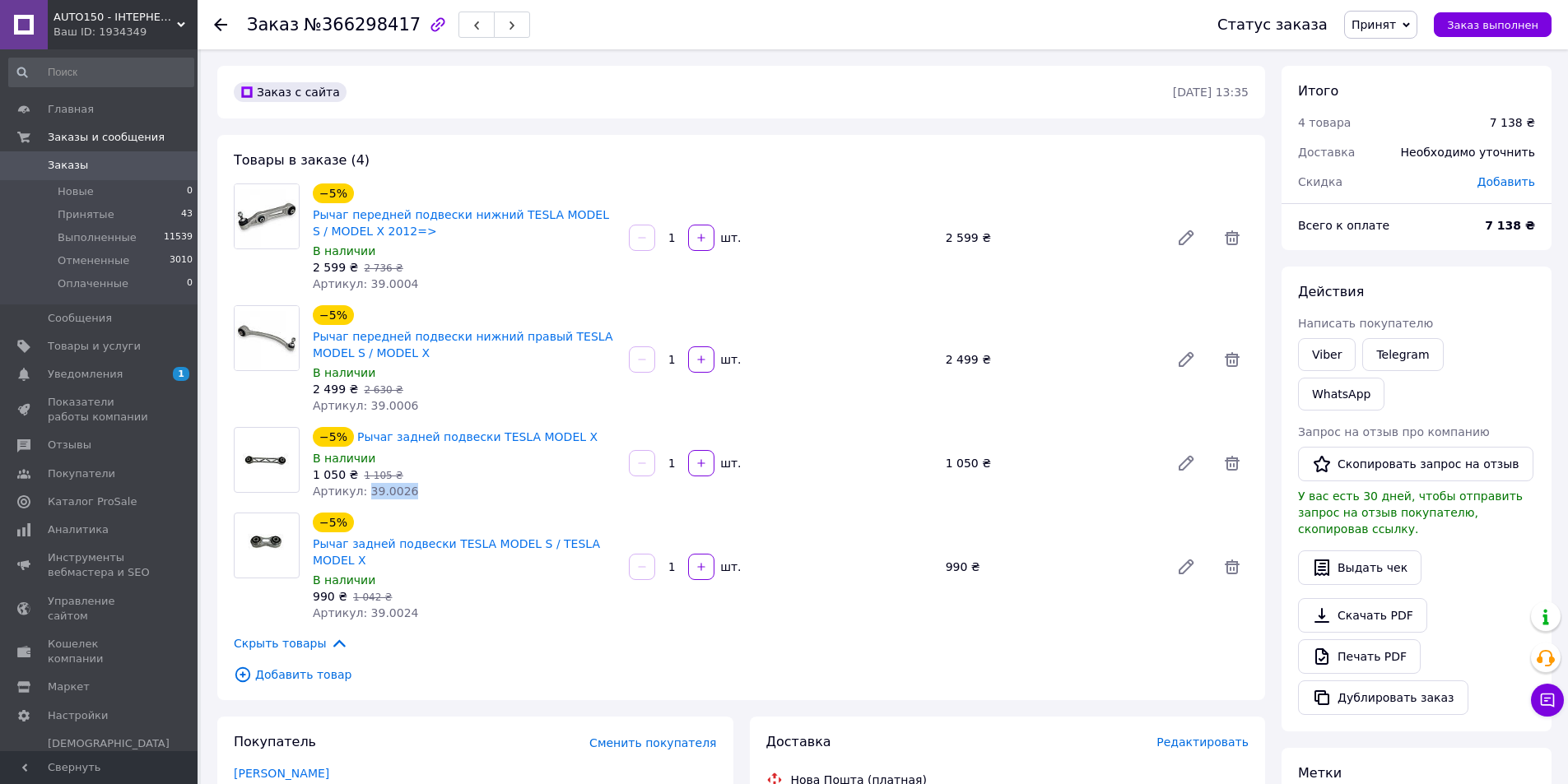
click at [381, 492] on span "Артикул: 39.0026" at bounding box center [365, 491] width 105 height 13
click at [395, 606] on span "Артикул: 39.0024" at bounding box center [365, 613] width 105 height 13
click at [394, 606] on span "Артикул: 39.0024" at bounding box center [365, 613] width 105 height 13
drag, startPoint x: 573, startPoint y: 610, endPoint x: 579, endPoint y: 589, distance: 21.8
click at [574, 610] on div "Товары в заказе (4) −5% Рычаг передней подвески нижний TESLA MODEL S / MODEL X …" at bounding box center [741, 417] width 1048 height 565
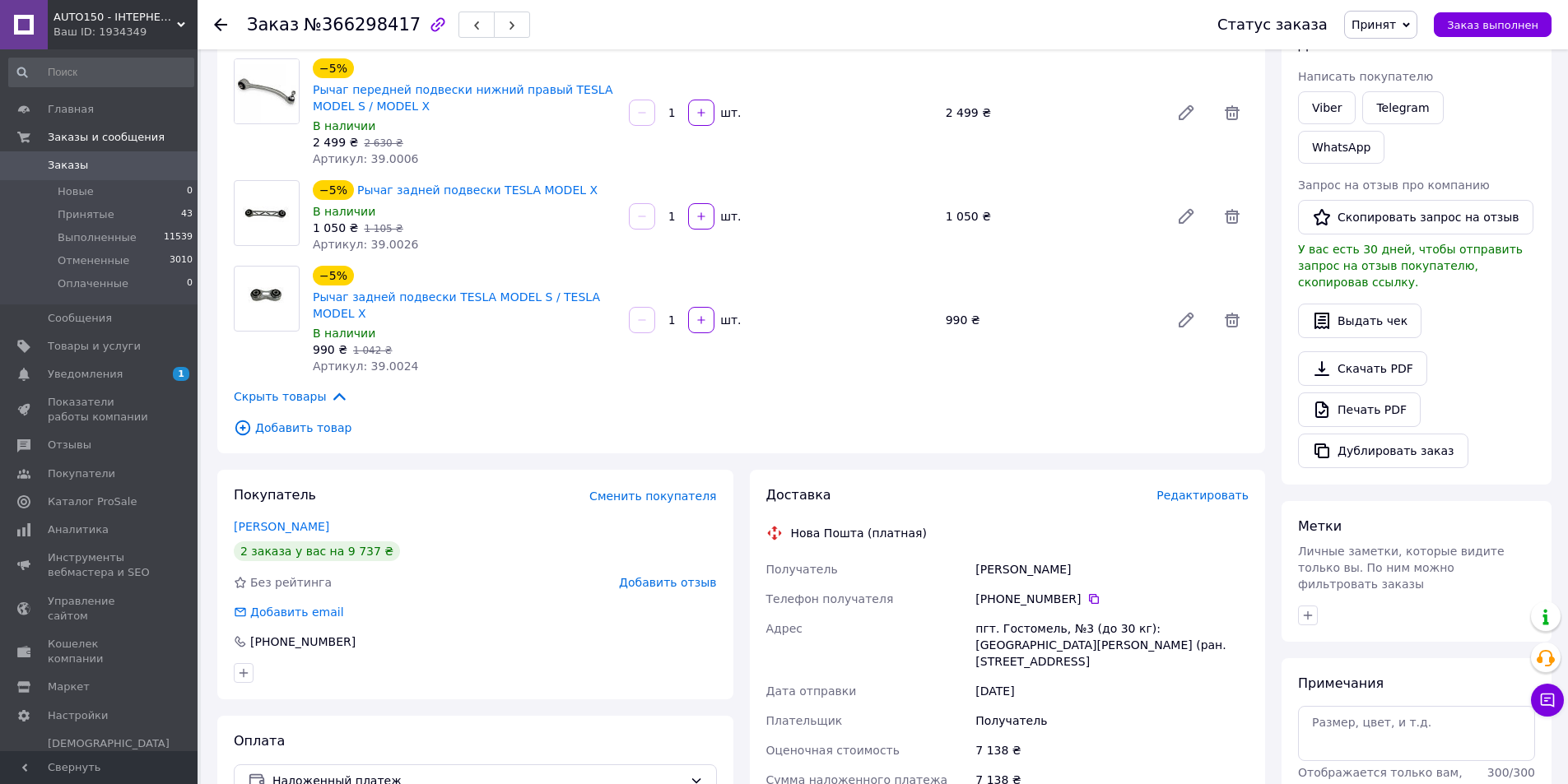
scroll to position [576, 0]
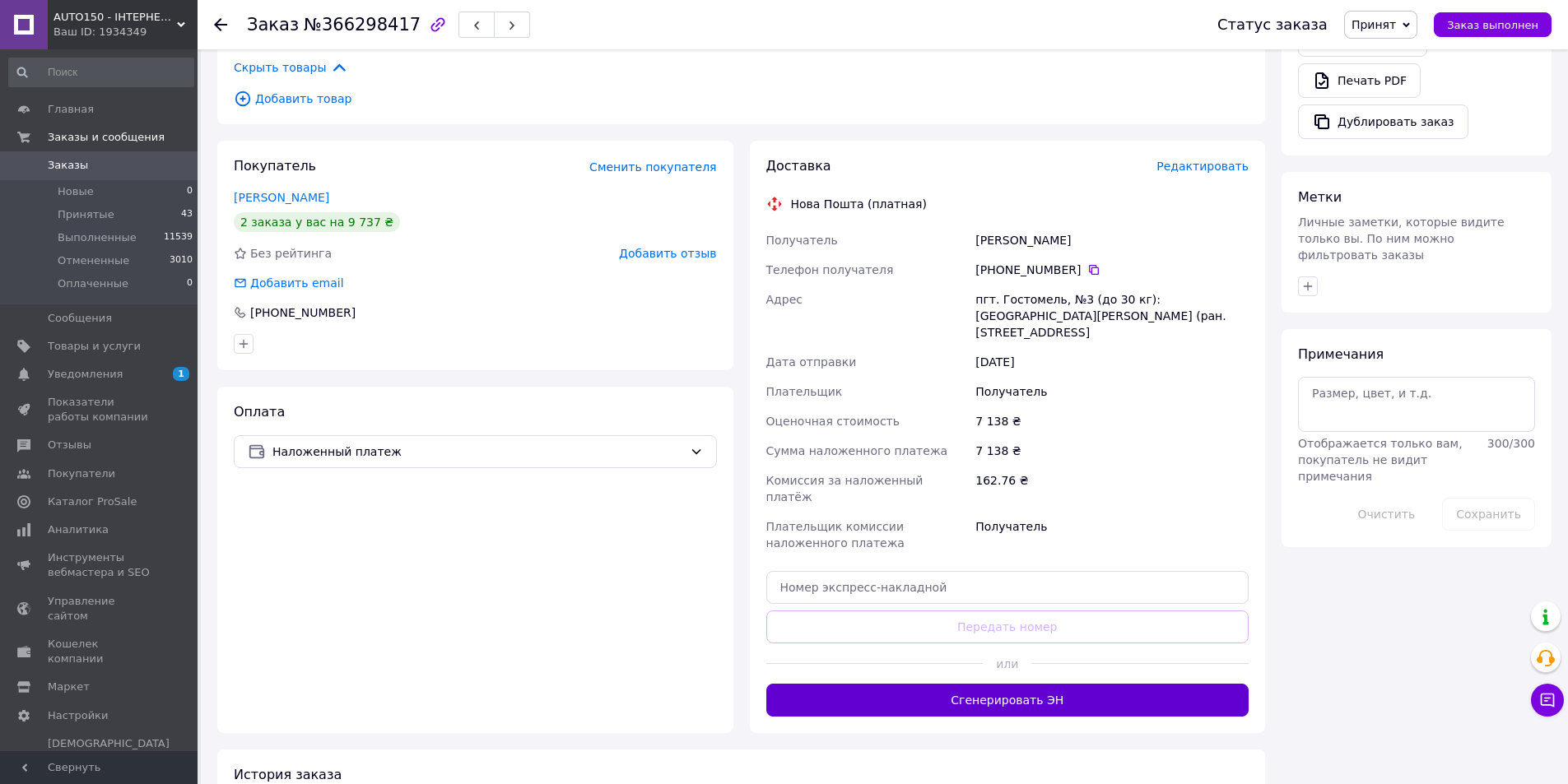
click at [1061, 683] on button "Сгенерировать ЭН" at bounding box center [1008, 699] width 483 height 33
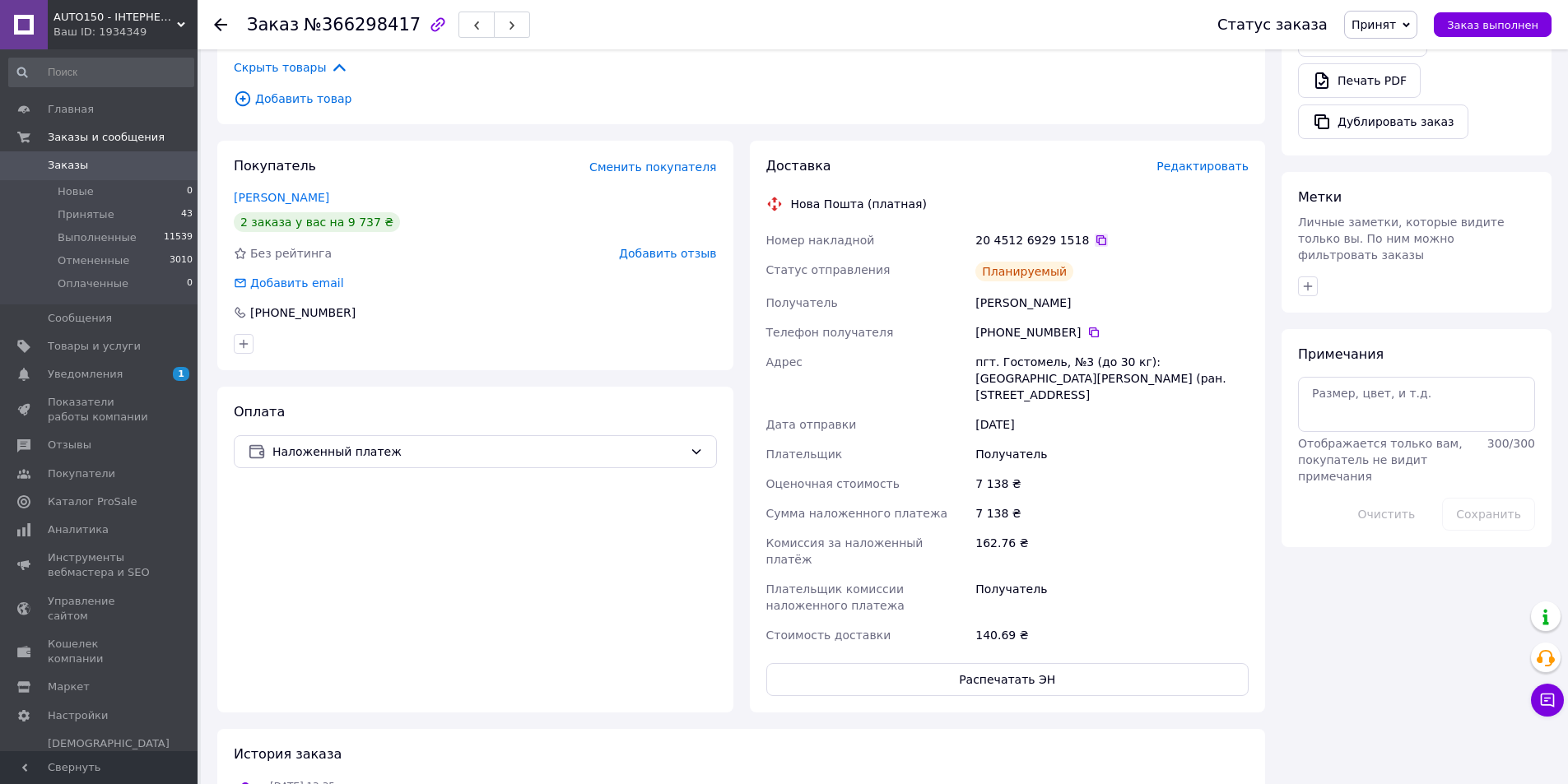
click at [1094, 234] on icon at bounding box center [1101, 240] width 13 height 13
click at [122, 216] on li "Принятые 43" at bounding box center [101, 215] width 203 height 23
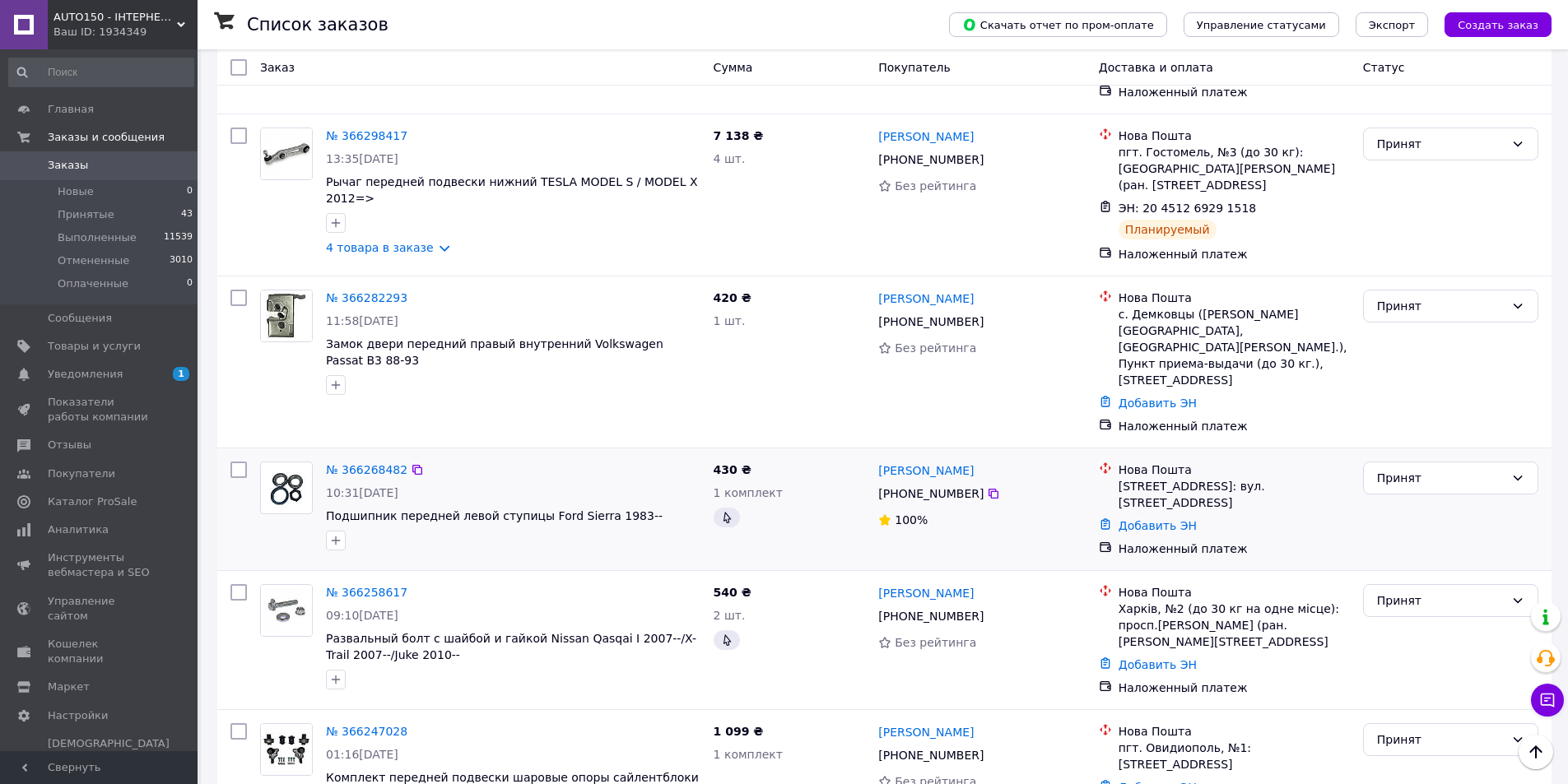
scroll to position [1070, 0]
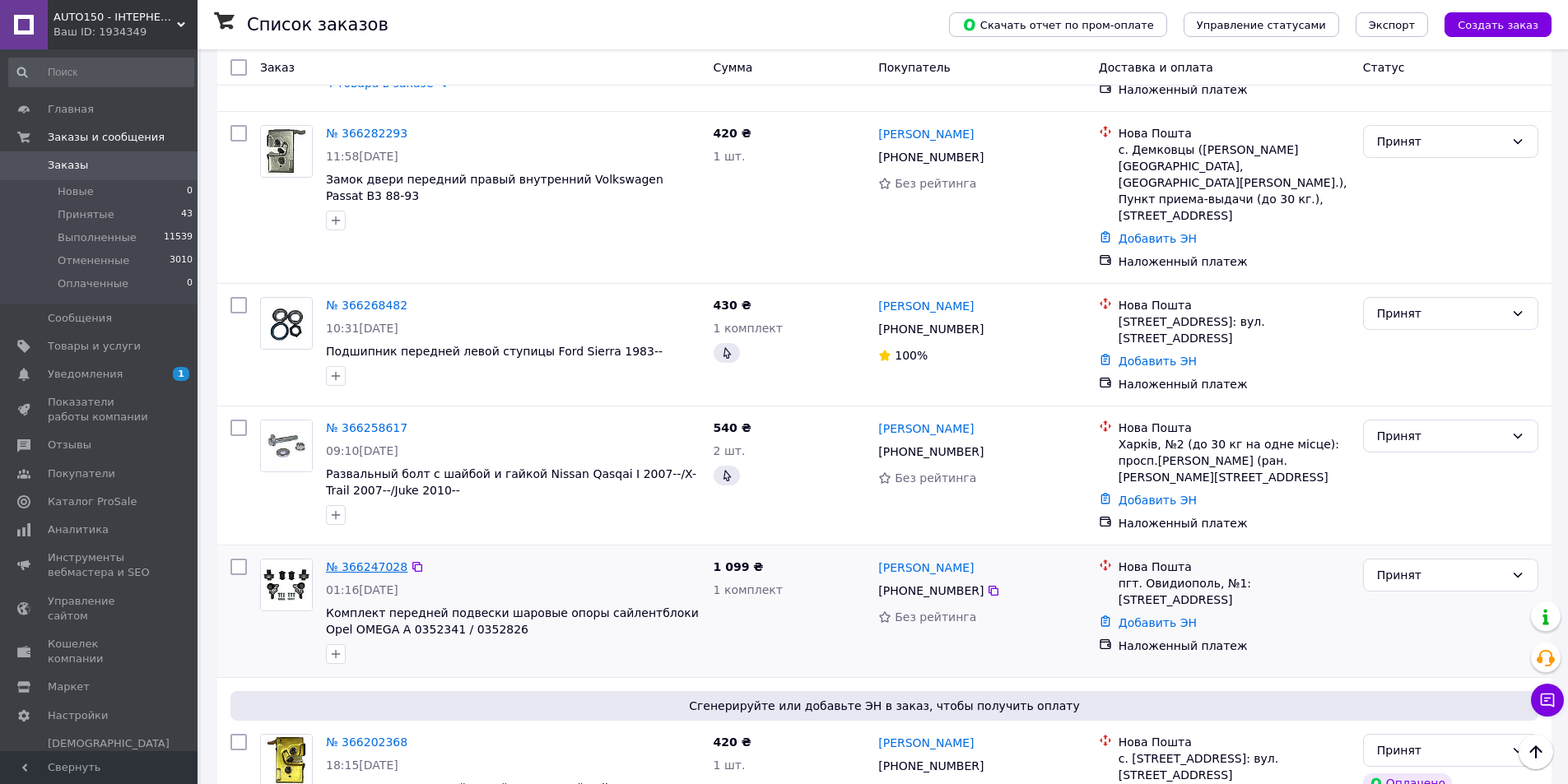
click at [381, 560] on link "№ 366247028" at bounding box center [366, 566] width 81 height 13
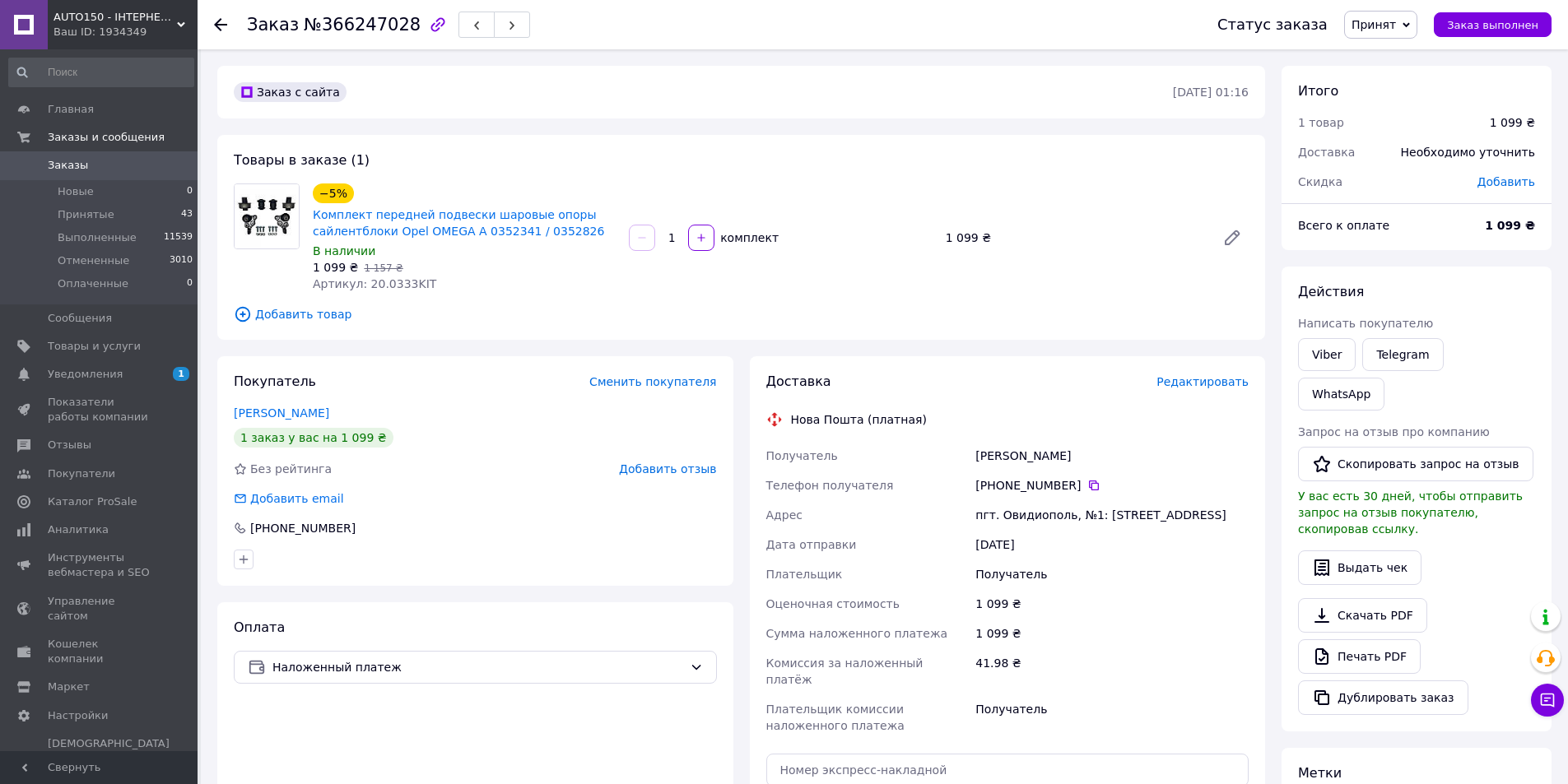
click at [998, 458] on div "[PERSON_NAME]" at bounding box center [1111, 455] width 280 height 29
drag, startPoint x: 998, startPoint y: 458, endPoint x: 983, endPoint y: 472, distance: 20.5
click at [998, 457] on div "[PERSON_NAME]" at bounding box center [1111, 455] width 280 height 29
click at [1026, 455] on div "[PERSON_NAME]" at bounding box center [1111, 455] width 280 height 29
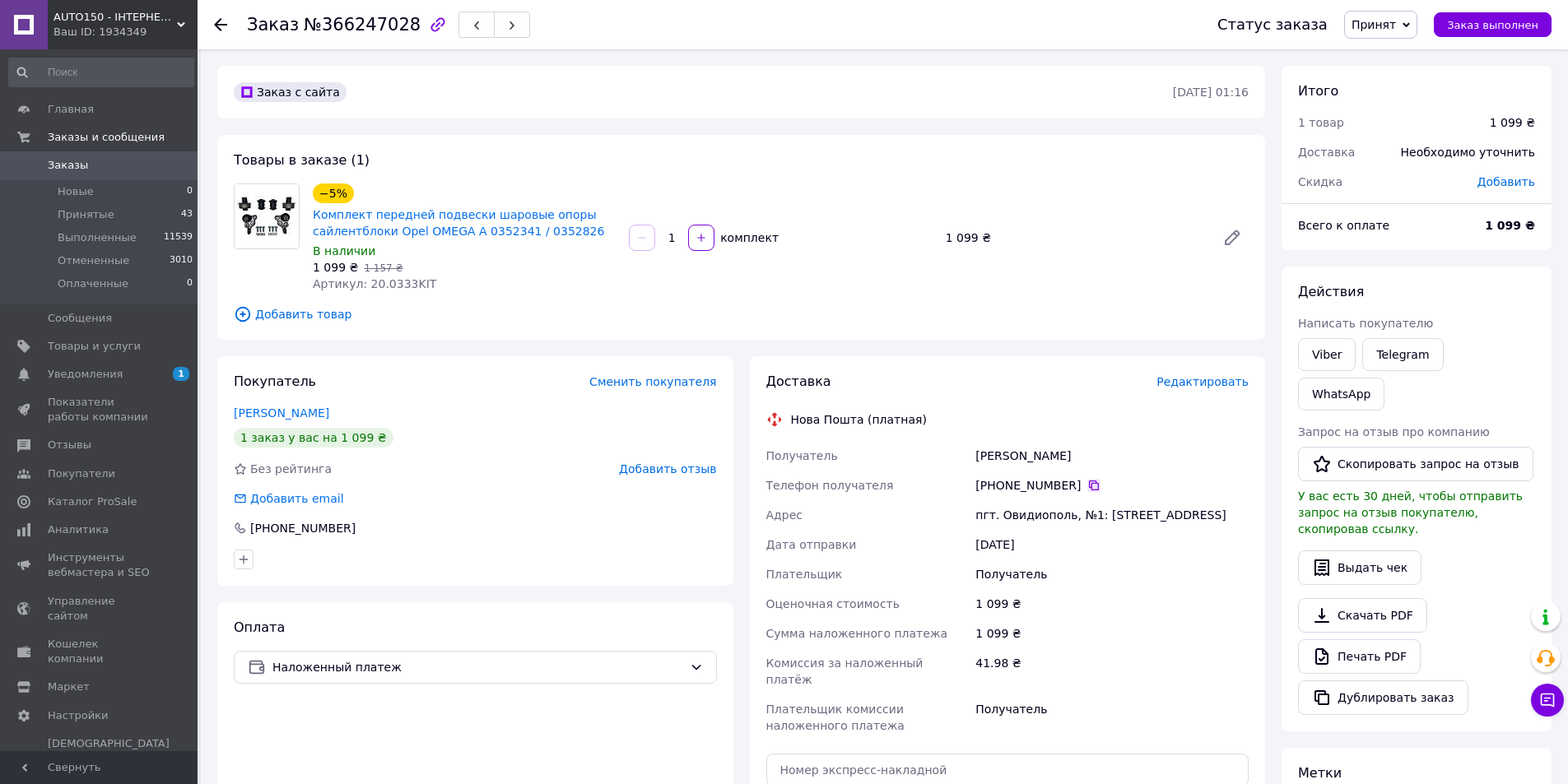
click at [1089, 486] on icon at bounding box center [1094, 485] width 10 height 10
click at [393, 287] on span "Артикул: 20.0333KIT" at bounding box center [374, 283] width 123 height 13
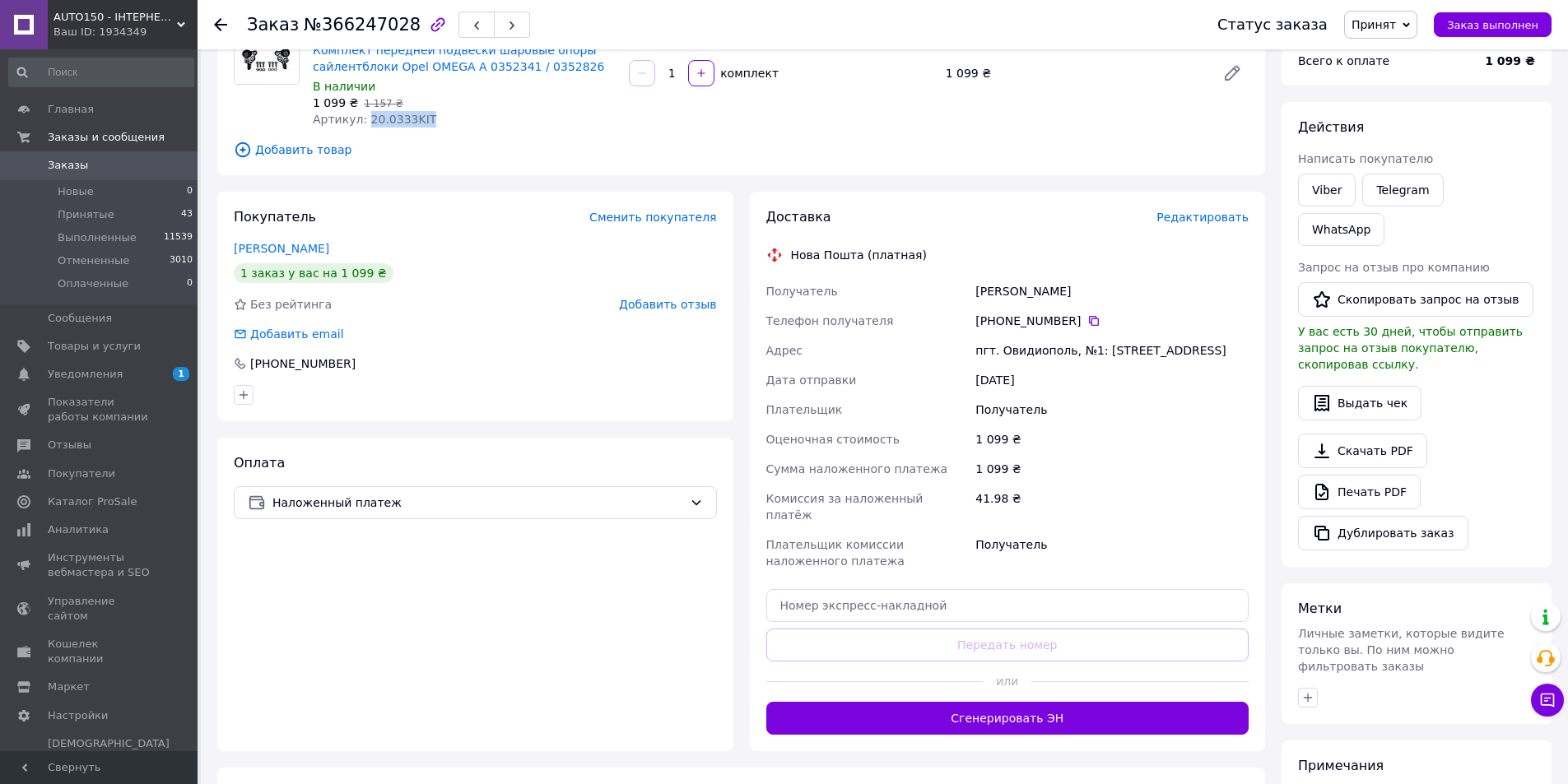
scroll to position [246, 0]
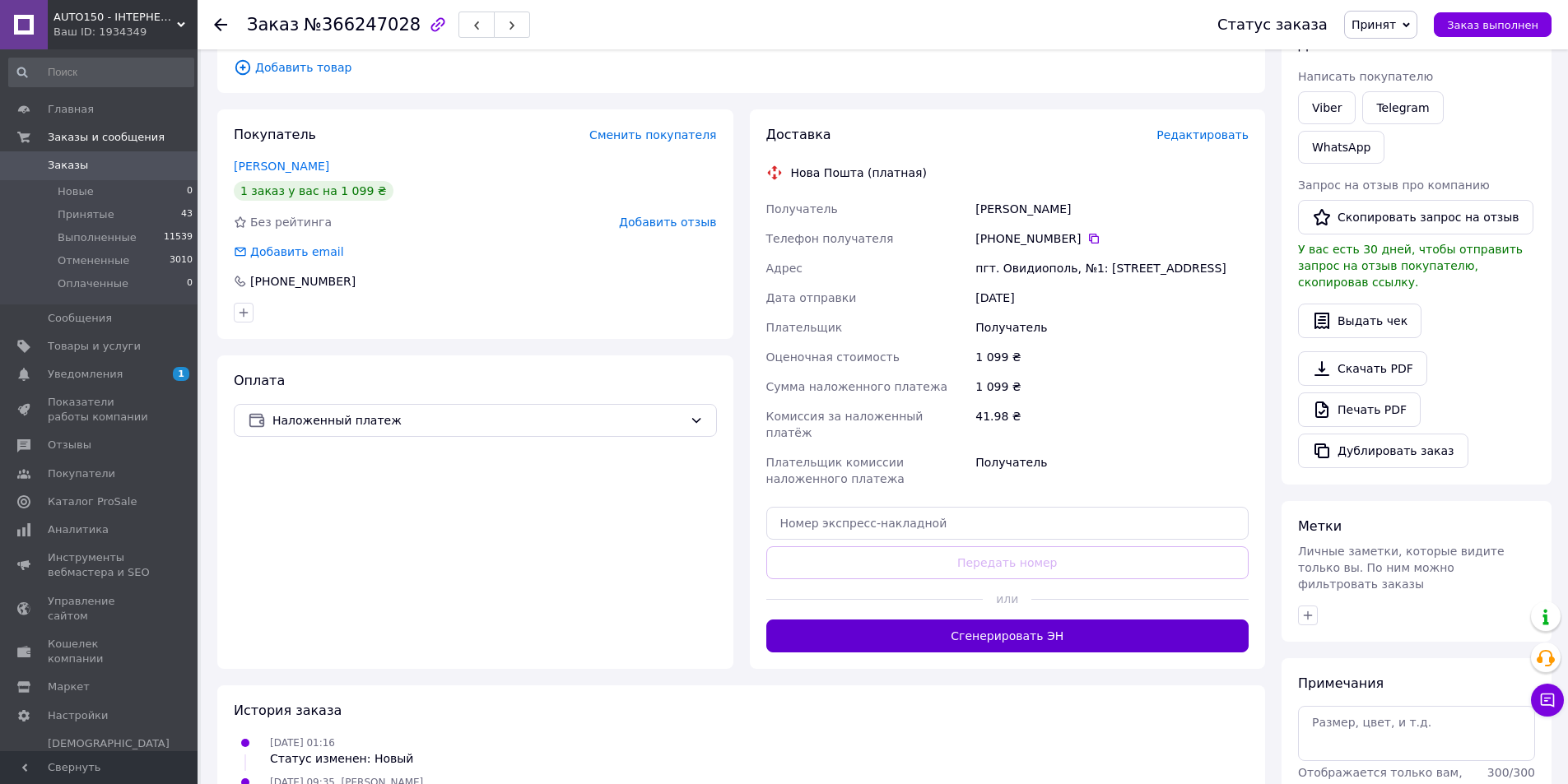
click at [1106, 620] on button "Сгенерировать ЭН" at bounding box center [1008, 636] width 483 height 33
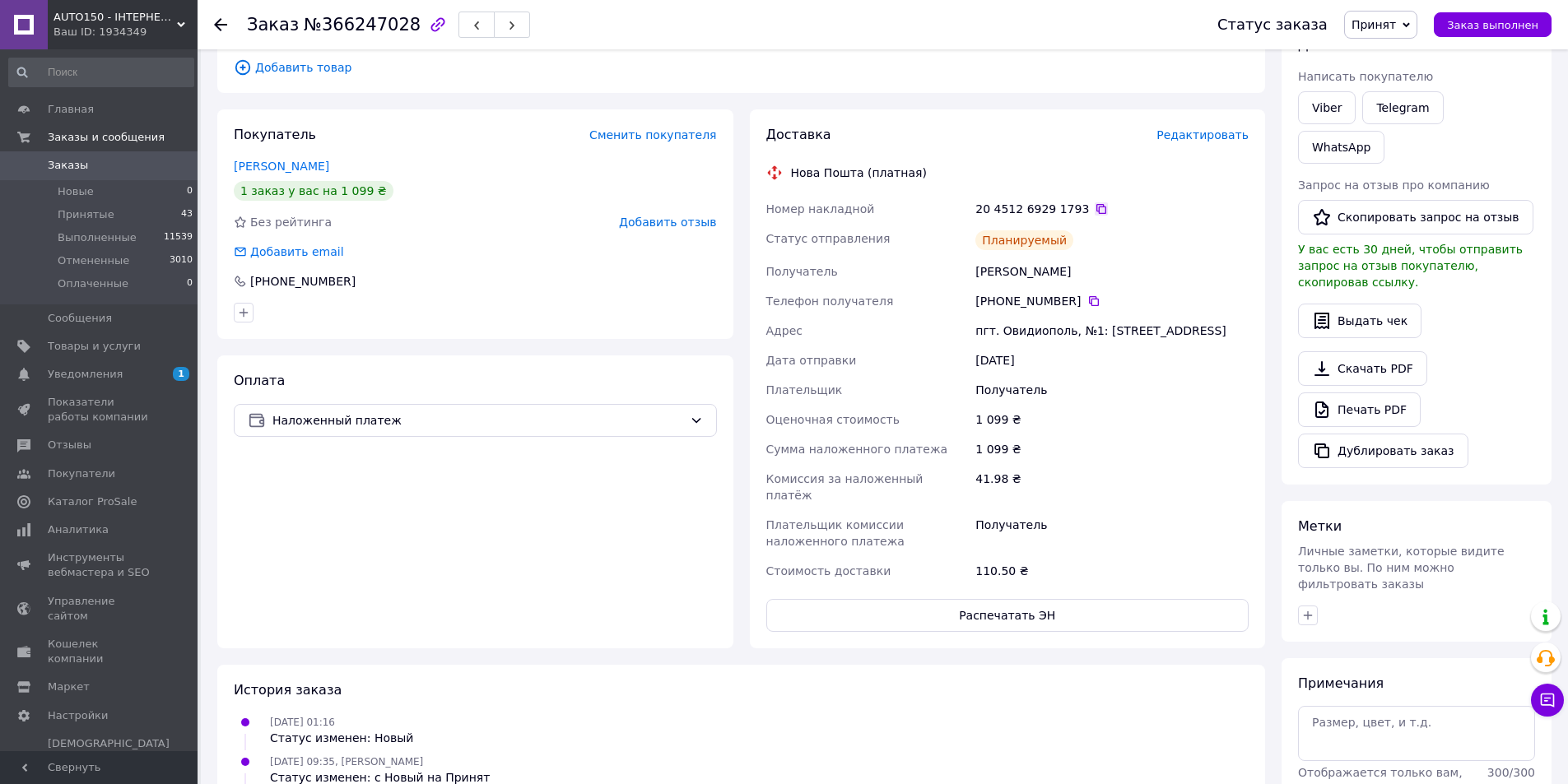
click at [1094, 208] on icon at bounding box center [1101, 209] width 13 height 13
click at [162, 216] on li "Принятые 43" at bounding box center [101, 215] width 203 height 23
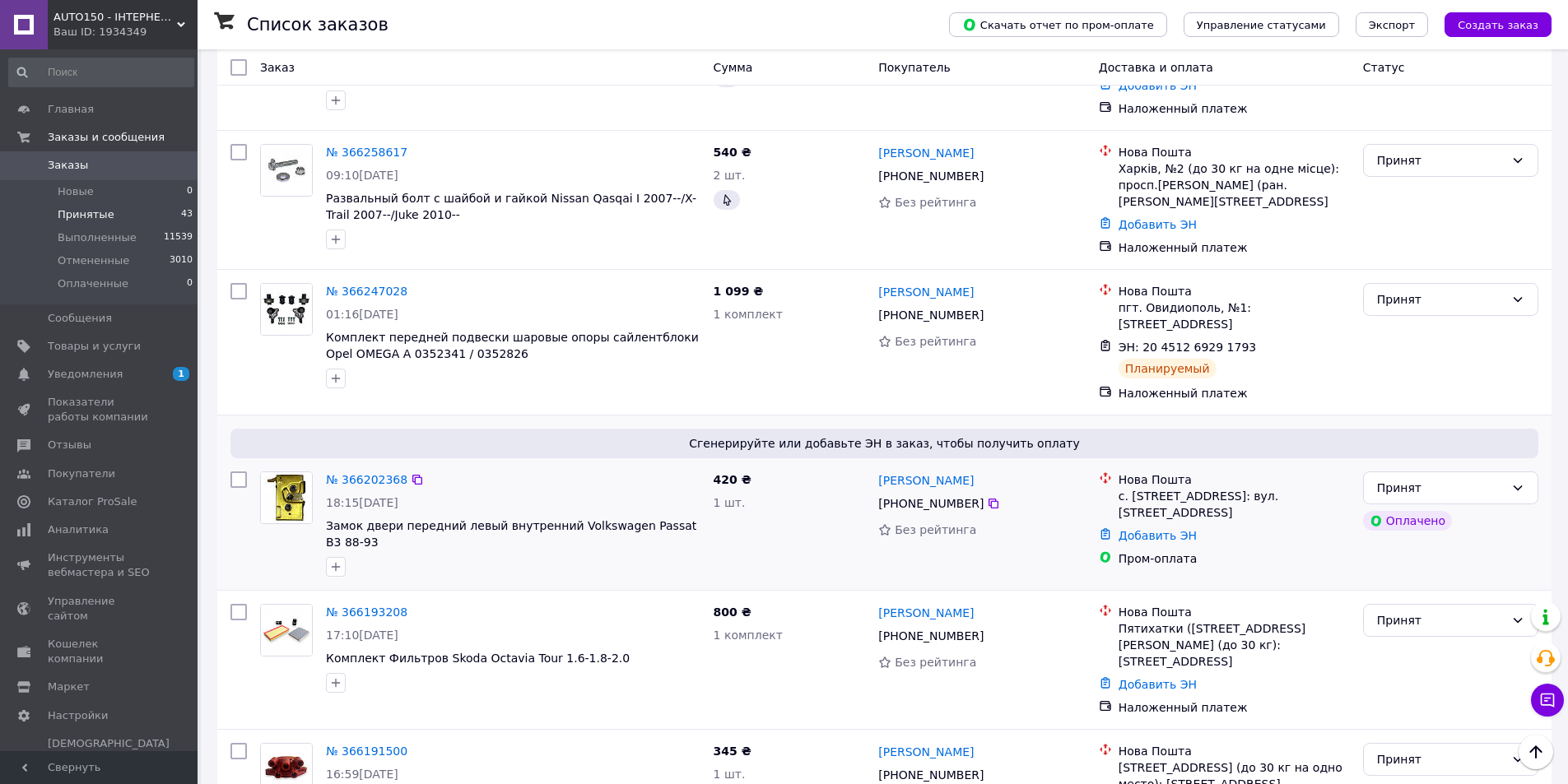
scroll to position [1645, 0]
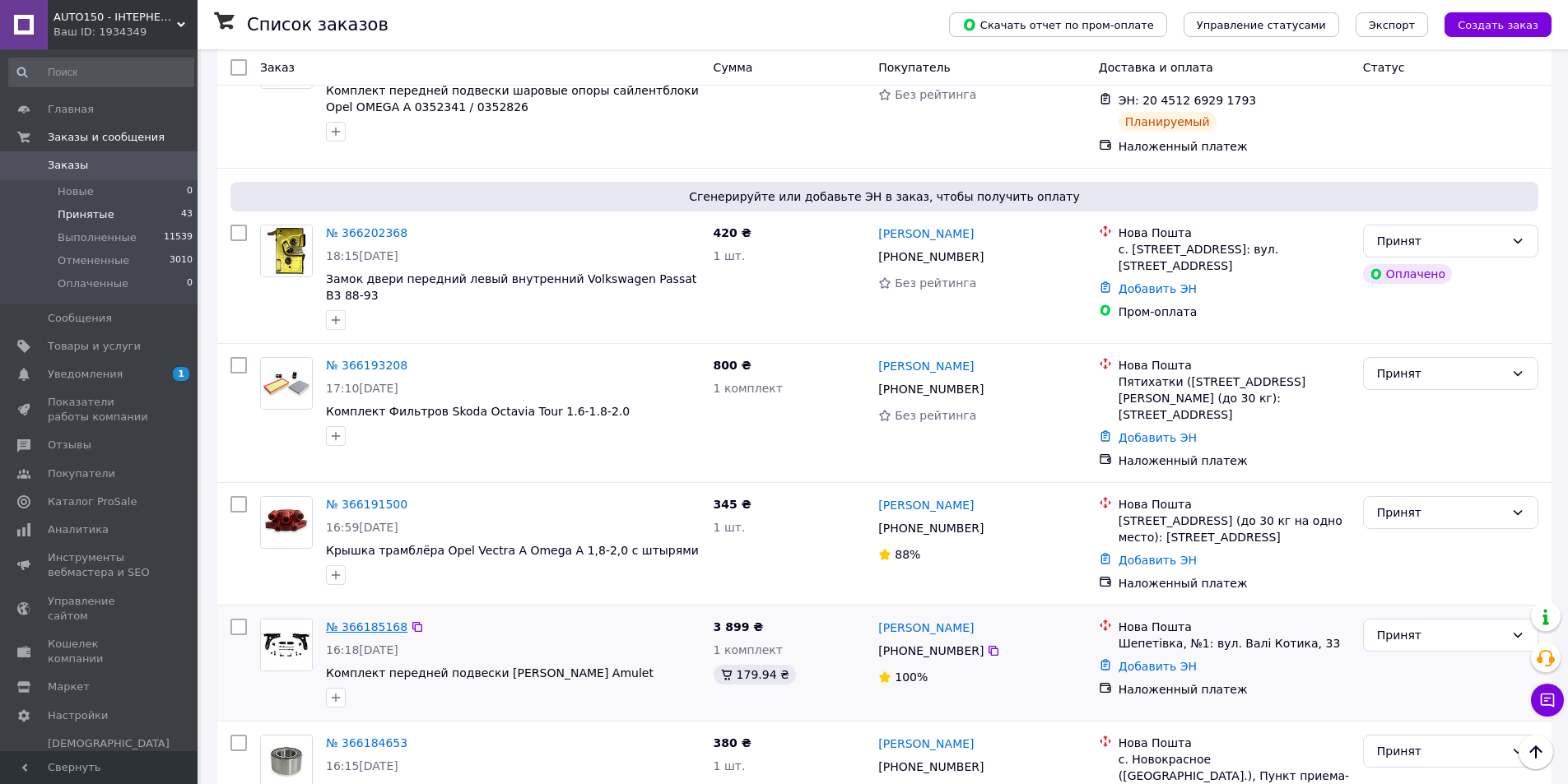
click at [385, 621] on link "№ 366185168" at bounding box center [366, 627] width 81 height 13
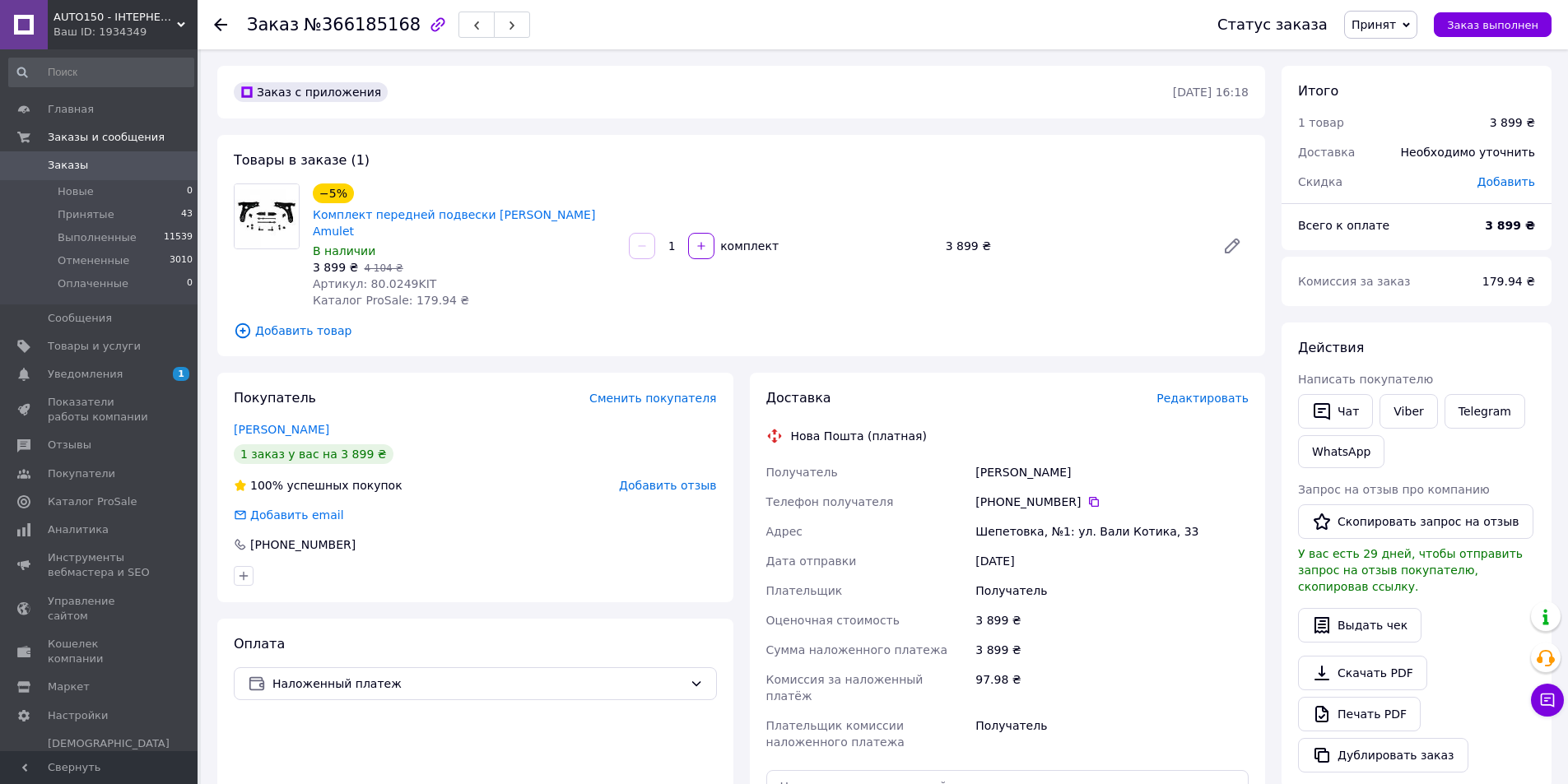
click at [979, 457] on div "[PERSON_NAME]" at bounding box center [1111, 471] width 280 height 29
click at [1027, 457] on div "[PERSON_NAME]" at bounding box center [1111, 471] width 280 height 29
click at [1087, 496] on icon at bounding box center [1094, 502] width 13 height 13
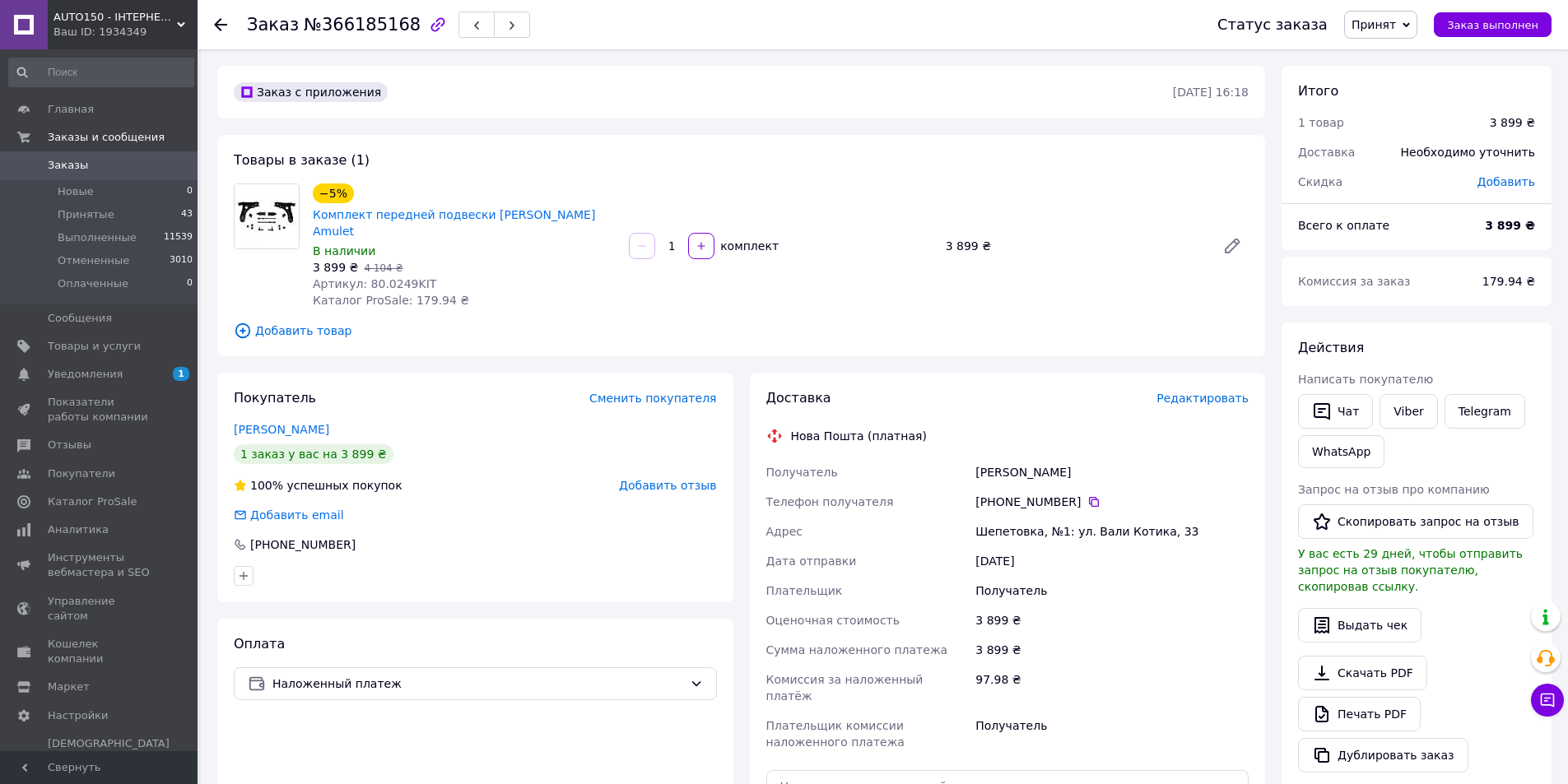
click at [384, 277] on span "Артикул: 80.0249KIT" at bounding box center [374, 283] width 123 height 13
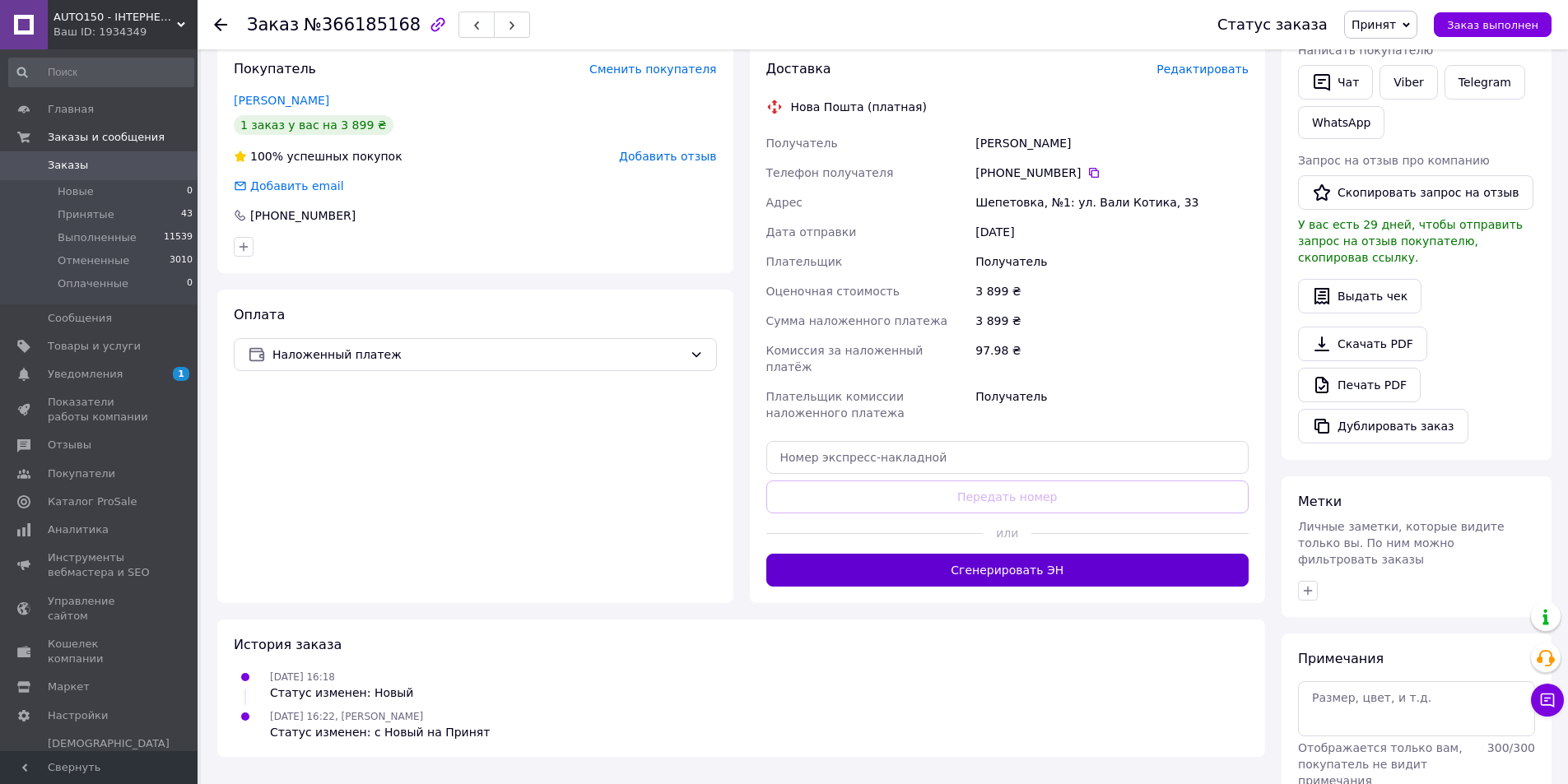
click at [921, 554] on button "Сгенерировать ЭН" at bounding box center [1008, 570] width 483 height 33
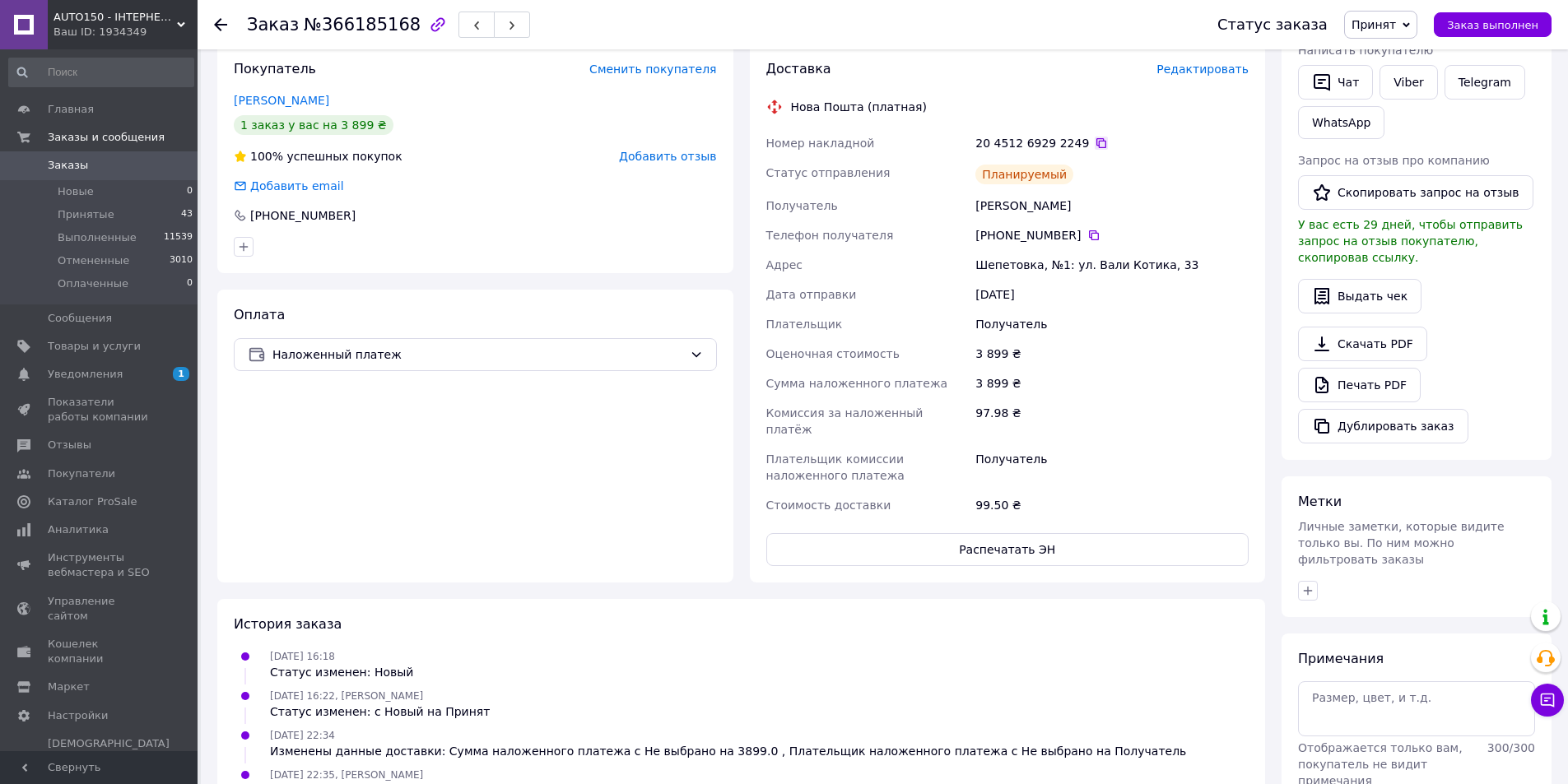
click at [1094, 137] on icon at bounding box center [1101, 143] width 13 height 13
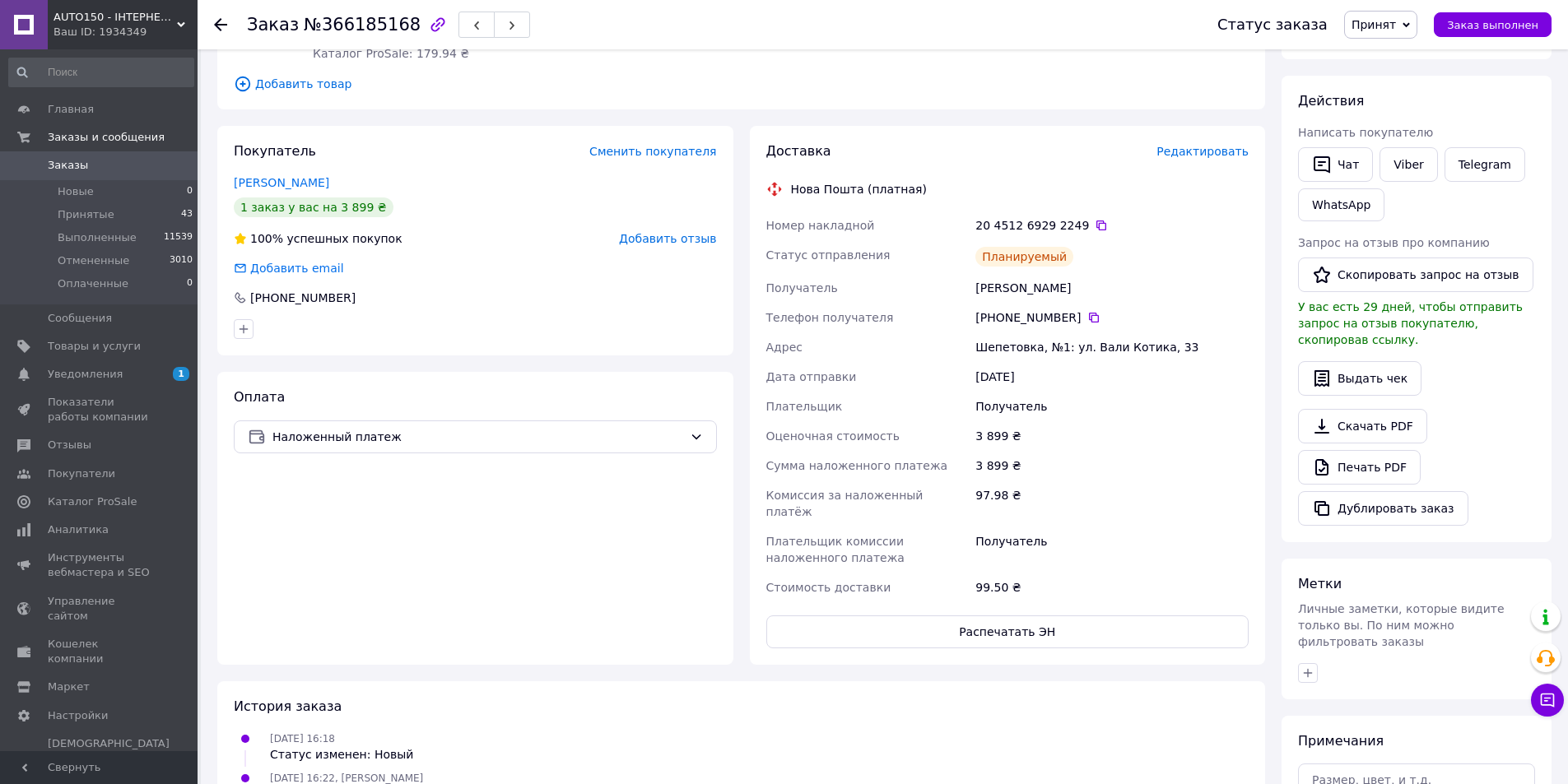
scroll to position [0, 0]
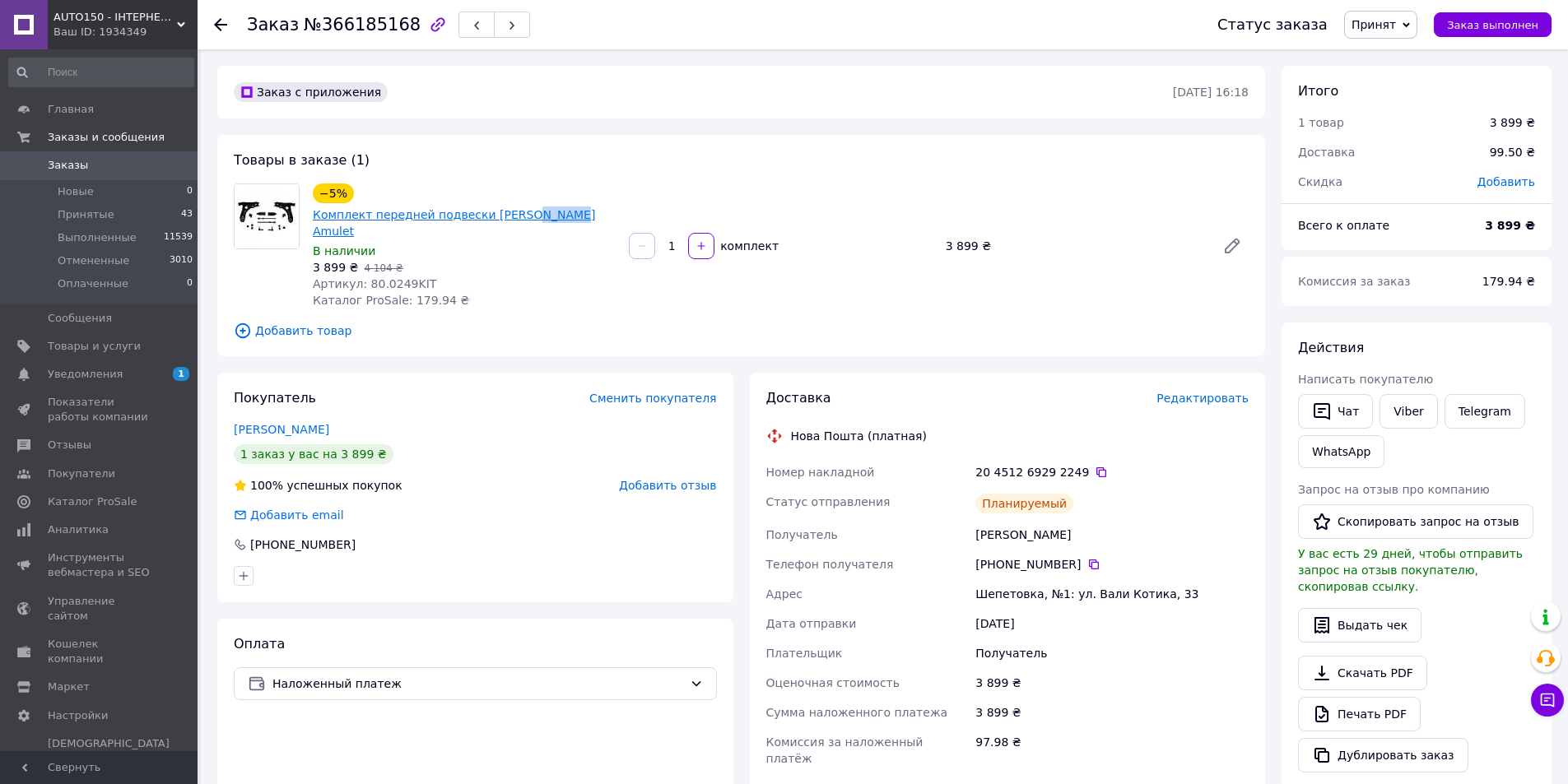
drag, startPoint x: 599, startPoint y: 188, endPoint x: 547, endPoint y: 196, distance: 52.6
click at [547, 196] on div "−5% Комплект передней подвески [PERSON_NAME] Amulet" at bounding box center [464, 212] width 306 height 59
click at [83, 218] on span "Принятые" at bounding box center [86, 214] width 57 height 15
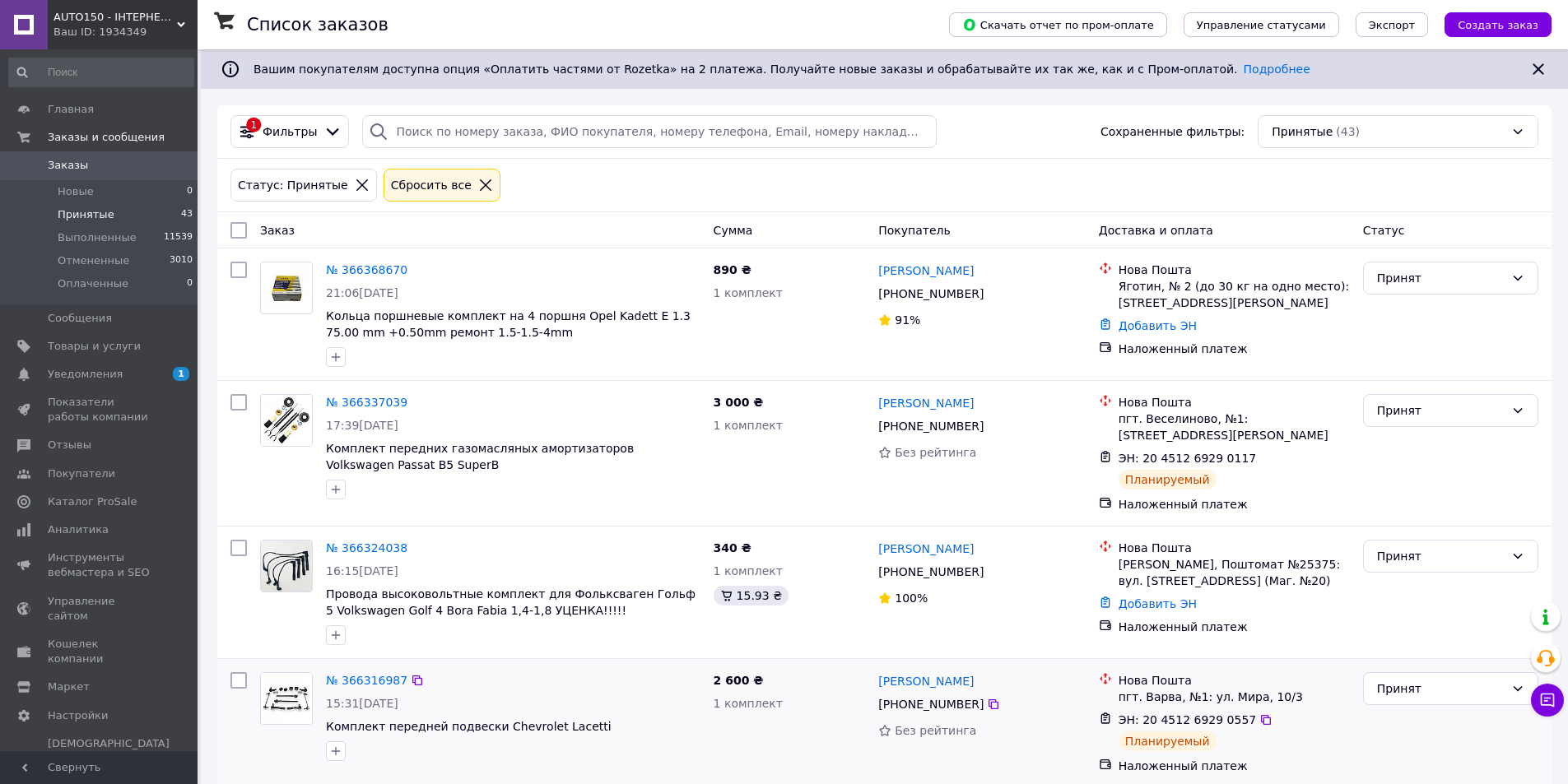
scroll to position [246, 0]
